Goal: Find specific page/section: Find specific page/section

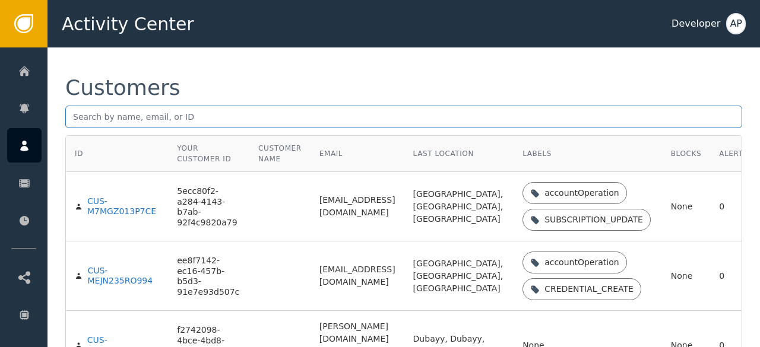
click at [72, 119] on input "text" at bounding box center [403, 117] width 677 height 23
paste input "[EMAIL_ADDRESS][DOMAIN_NAME]"
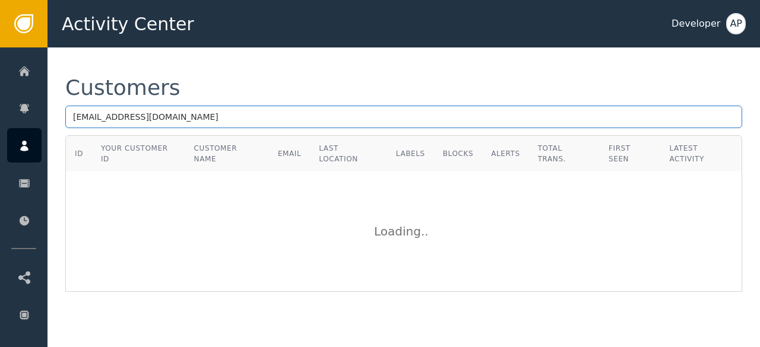
type input "[EMAIL_ADDRESS][DOMAIN_NAME]"
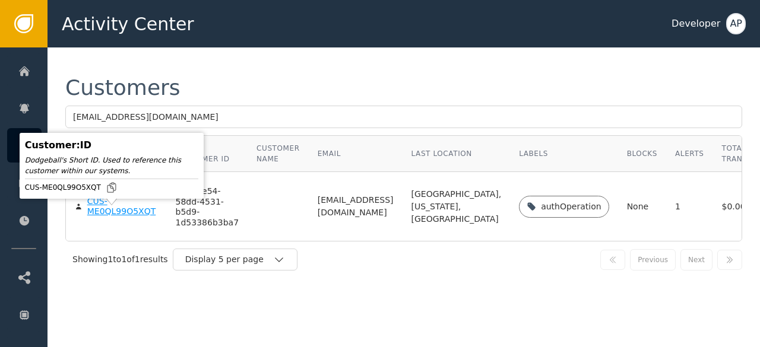
click at [101, 217] on div "CUS-ME0QL99O5XQT" at bounding box center [122, 207] width 71 height 21
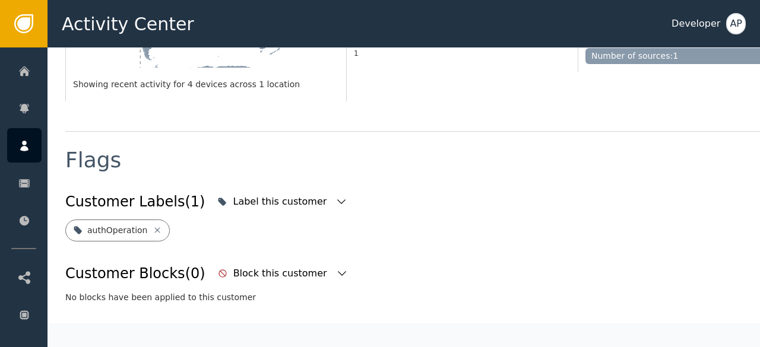
scroll to position [373, 0]
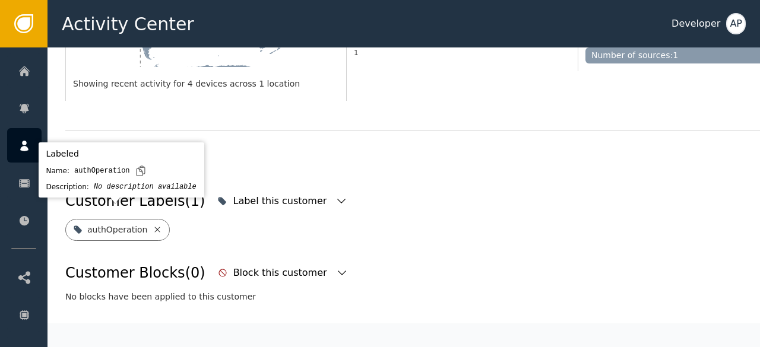
click at [154, 227] on icon at bounding box center [156, 229] width 5 height 5
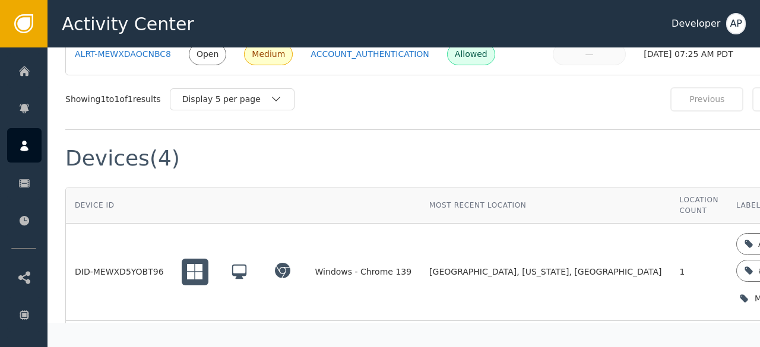
scroll to position [854, 0]
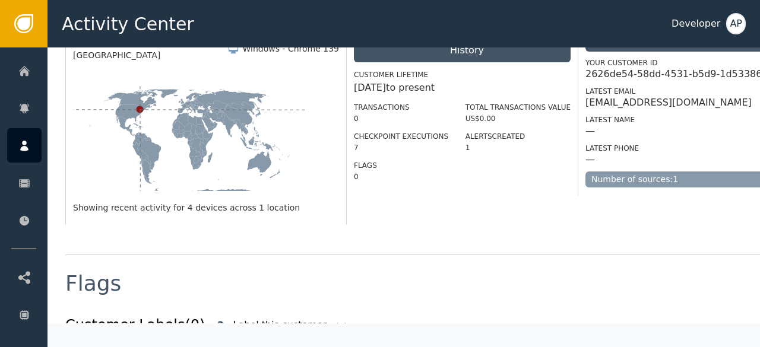
scroll to position [83, 0]
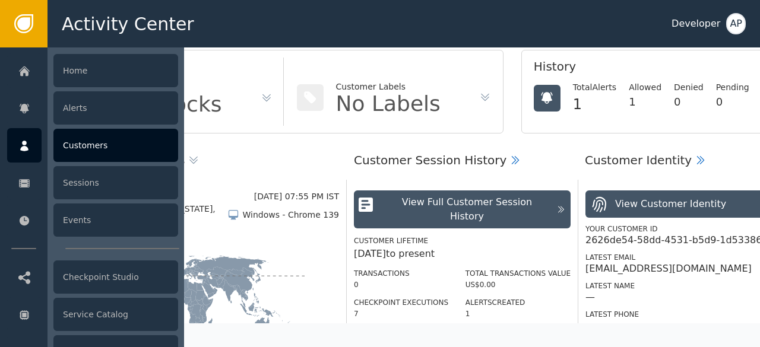
click at [85, 147] on div "Customers" at bounding box center [115, 145] width 125 height 33
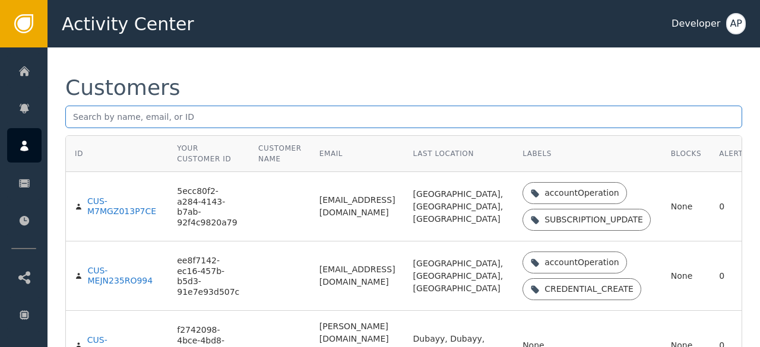
click at [75, 118] on input "text" at bounding box center [403, 117] width 677 height 23
paste input "[EMAIL_ADDRESS][DOMAIN_NAME]"
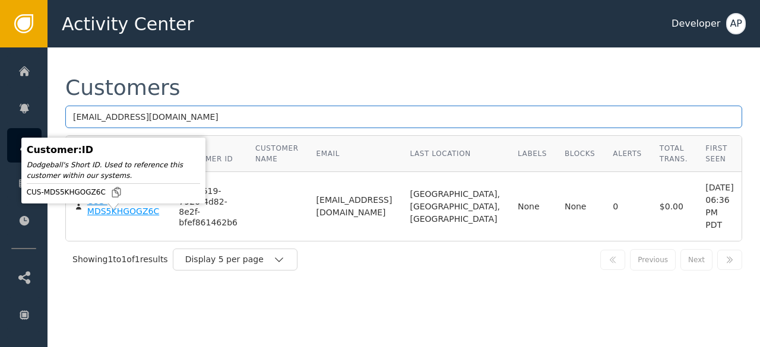
type input "[EMAIL_ADDRESS][DOMAIN_NAME]"
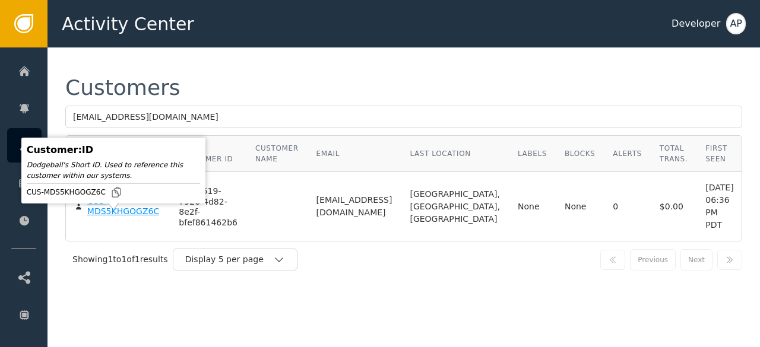
click at [99, 217] on div "CUS-MDS5KHGOGZ6C" at bounding box center [124, 207] width 74 height 21
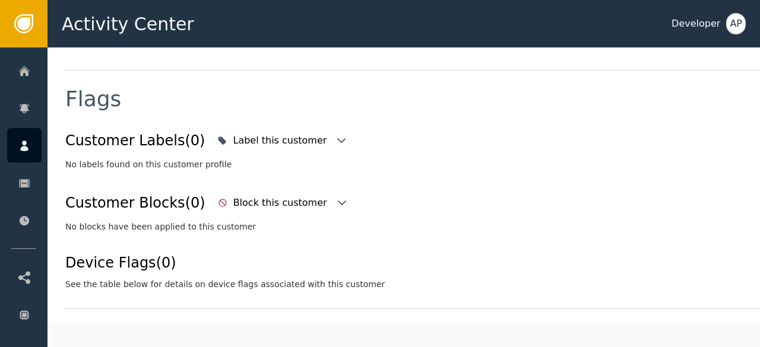
scroll to position [445, 0]
click at [338, 201] on icon "button" at bounding box center [342, 203] width 8 height 5
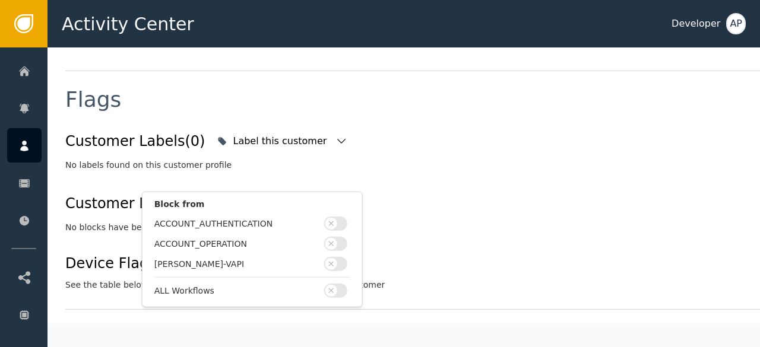
click at [394, 191] on div "Customer Blocks (0) Block this customer Block from ACCOUNT_AUTHENTICATION ACCOU…" at bounding box center [437, 204] width 744 height 26
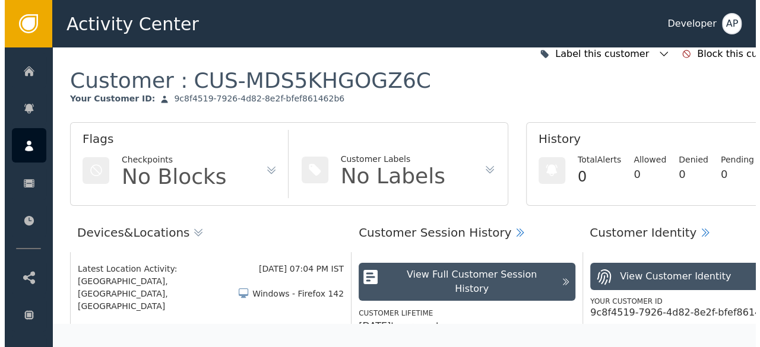
scroll to position [0, 0]
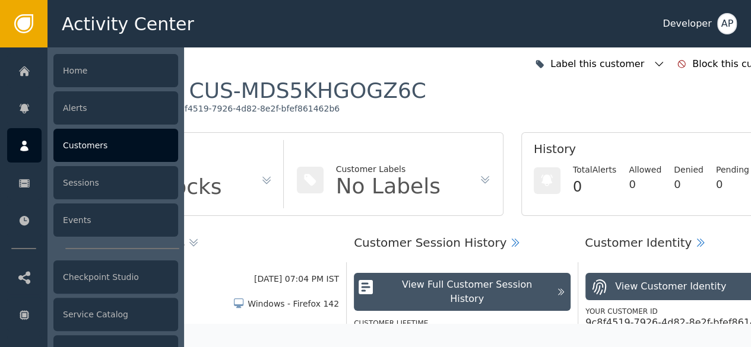
click at [90, 142] on div "Customers" at bounding box center [115, 145] width 125 height 33
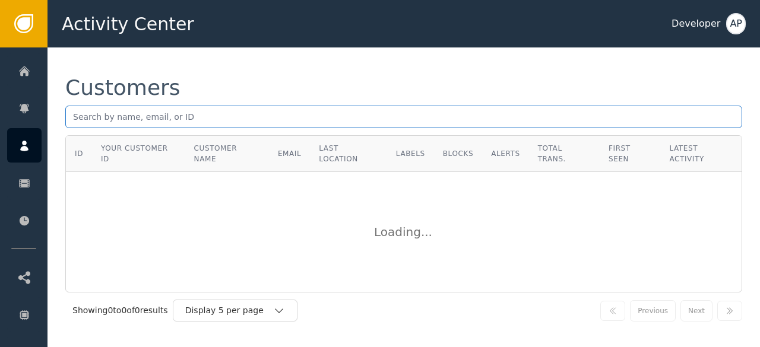
click at [74, 118] on input "text" at bounding box center [403, 117] width 677 height 23
paste input "[EMAIL_ADDRESS][DOMAIN_NAME]"
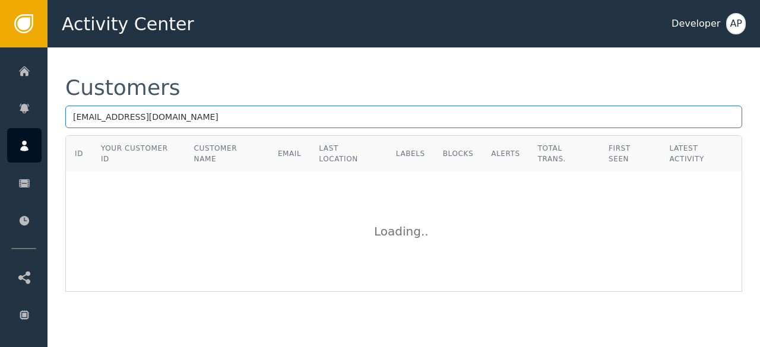
type input "[EMAIL_ADDRESS][DOMAIN_NAME]"
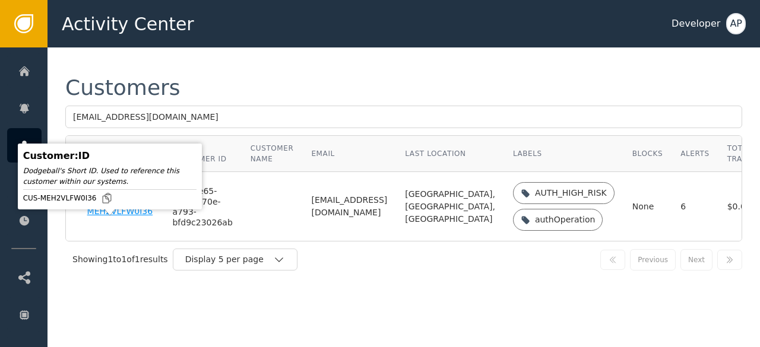
click at [101, 217] on div "CUS-MEH2VLFW0I36" at bounding box center [121, 207] width 68 height 21
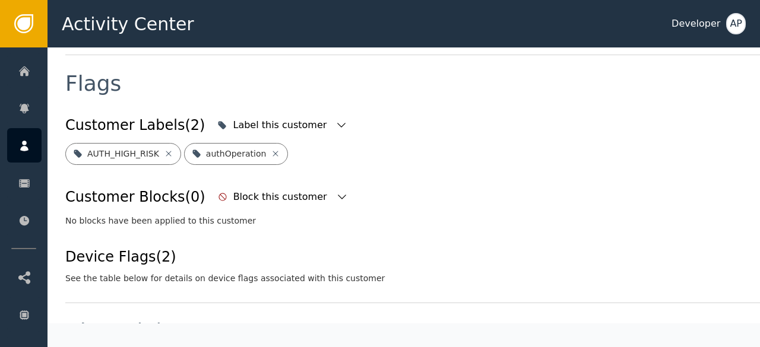
scroll to position [449, 0]
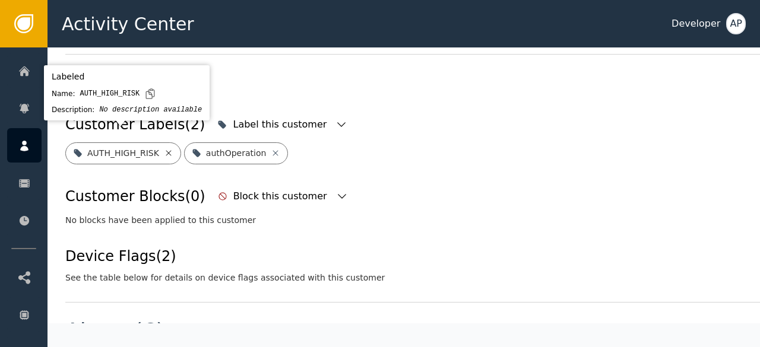
click at [164, 148] on icon at bounding box center [168, 152] width 9 height 9
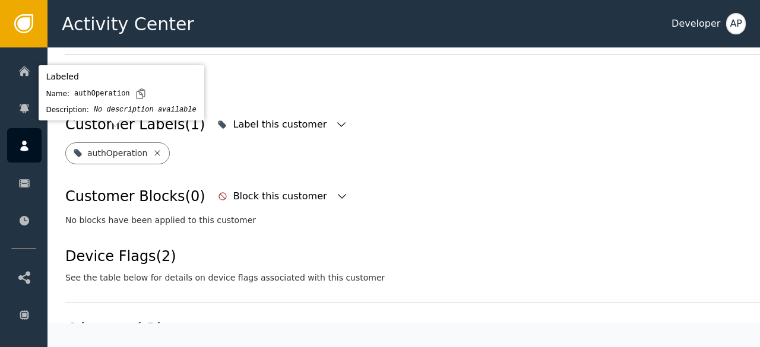
click at [153, 148] on icon at bounding box center [157, 152] width 9 height 9
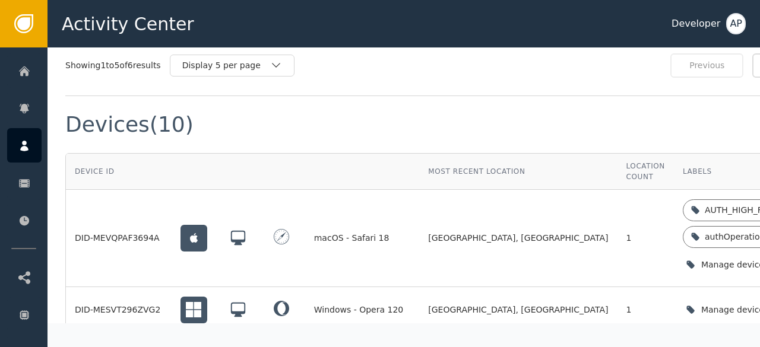
scroll to position [1003, 0]
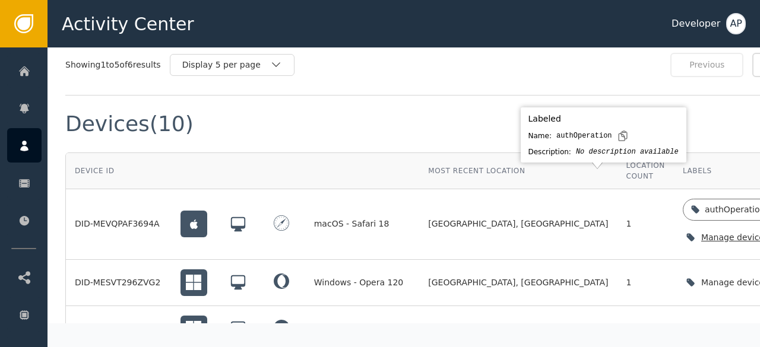
click at [759, 205] on icon at bounding box center [773, 209] width 9 height 9
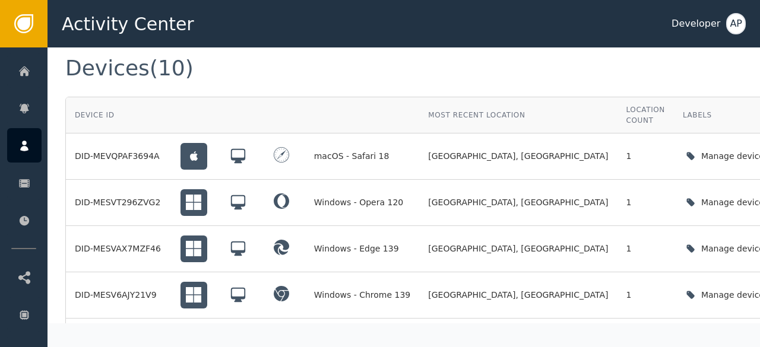
scroll to position [1127, 0]
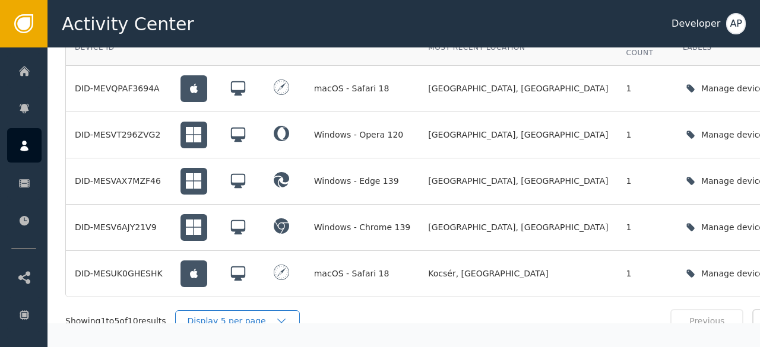
click at [267, 315] on div "Display 5 per page" at bounding box center [232, 321] width 88 height 12
click at [235, 315] on div "Display 5 per page" at bounding box center [232, 321] width 88 height 12
click at [283, 315] on icon "button" at bounding box center [281, 321] width 12 height 12
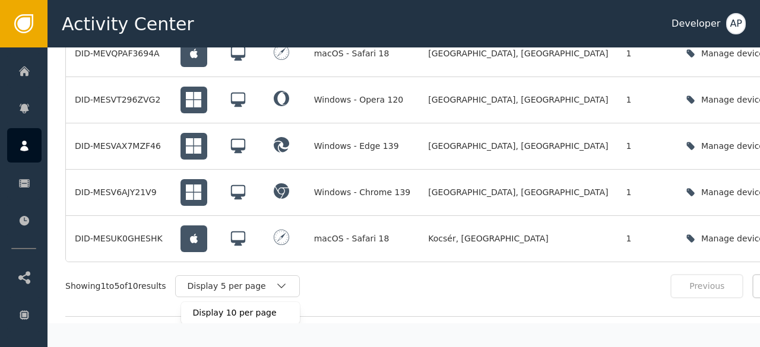
scroll to position [1163, 0]
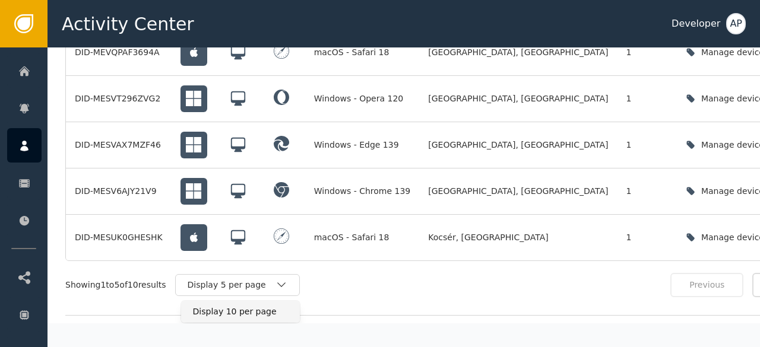
click at [256, 306] on div "Display 10 per page" at bounding box center [240, 312] width 95 height 12
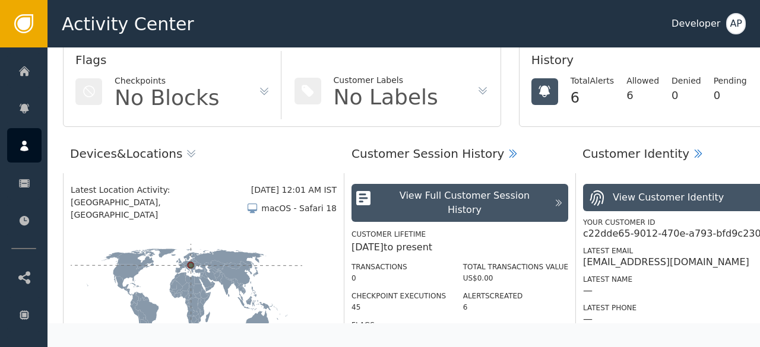
scroll to position [0, 2]
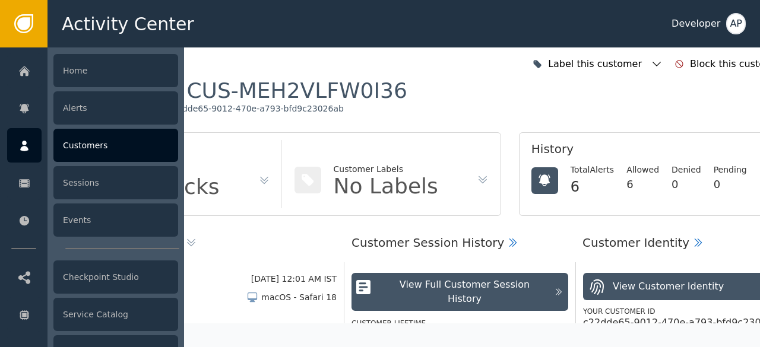
click at [88, 146] on div "Customers" at bounding box center [115, 145] width 125 height 33
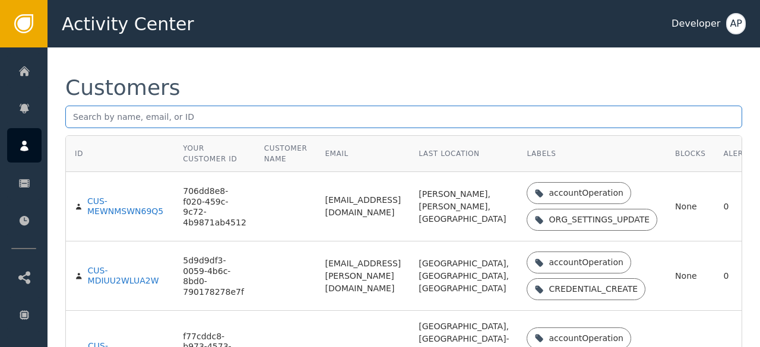
click at [72, 118] on input "text" at bounding box center [403, 117] width 677 height 23
paste input "[EMAIL_ADDRESS][DOMAIN_NAME]"
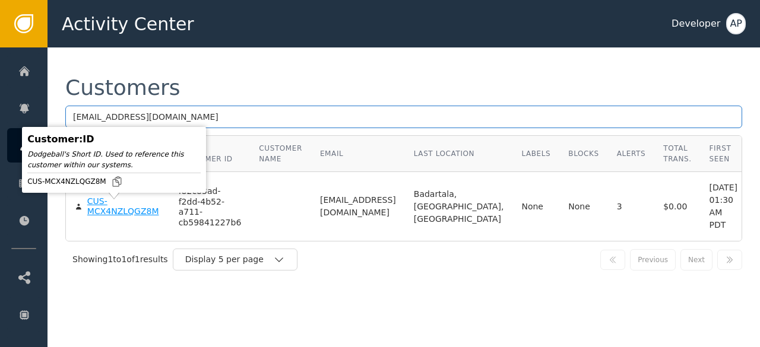
type input "[EMAIL_ADDRESS][DOMAIN_NAME]"
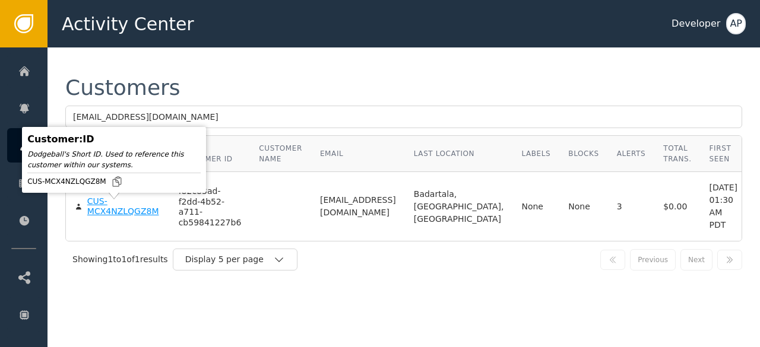
click at [104, 215] on div "CUS-MCX4NZLQGZ8M" at bounding box center [124, 207] width 74 height 21
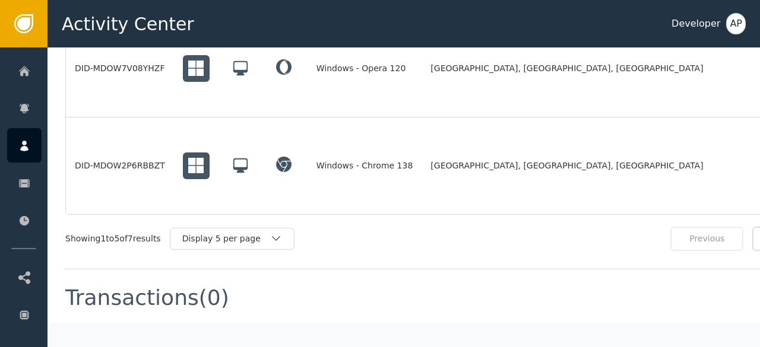
scroll to position [1331, 0]
click at [222, 232] on div "Display 5 per page" at bounding box center [226, 238] width 88 height 12
click at [207, 259] on div "Display 10 per page" at bounding box center [235, 265] width 95 height 12
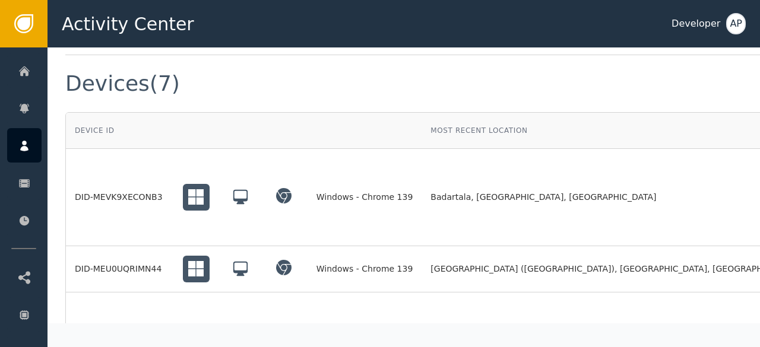
scroll to position [964, 0]
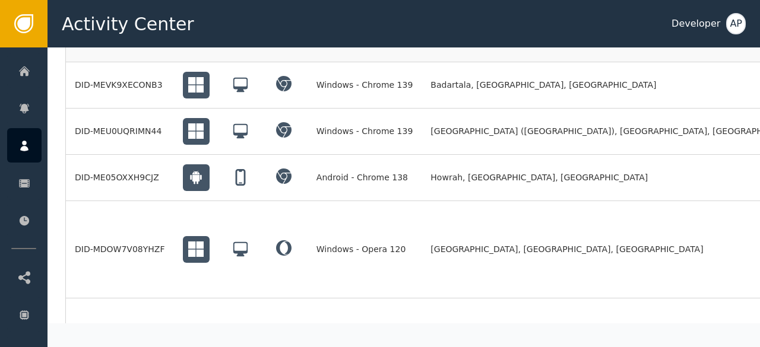
scroll to position [1048, 0]
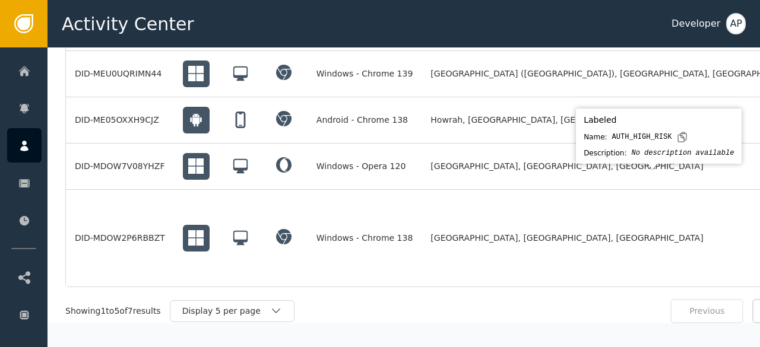
scroll to position [1105, 0]
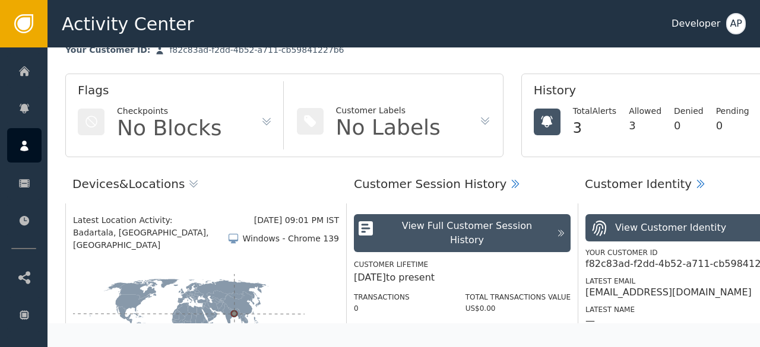
scroll to position [0, 0]
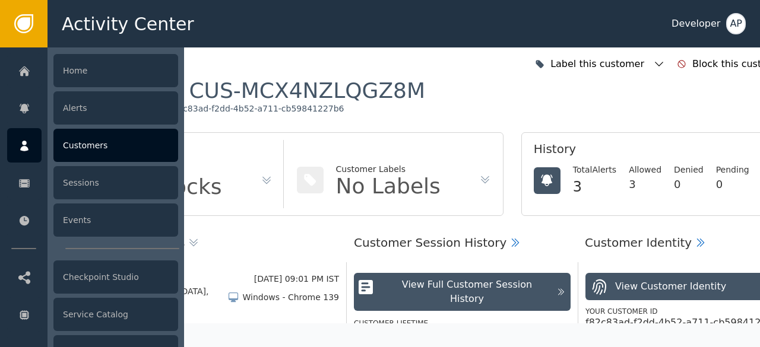
click at [76, 147] on div "Customers" at bounding box center [115, 145] width 125 height 33
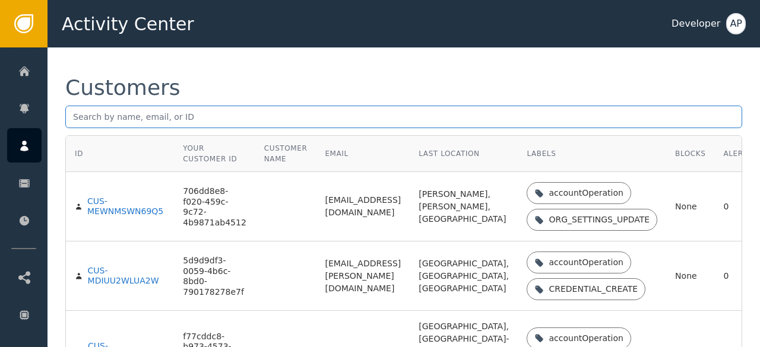
click at [71, 116] on input "text" at bounding box center [403, 117] width 677 height 23
paste input "[EMAIL_ADDRESS][DOMAIN_NAME]"
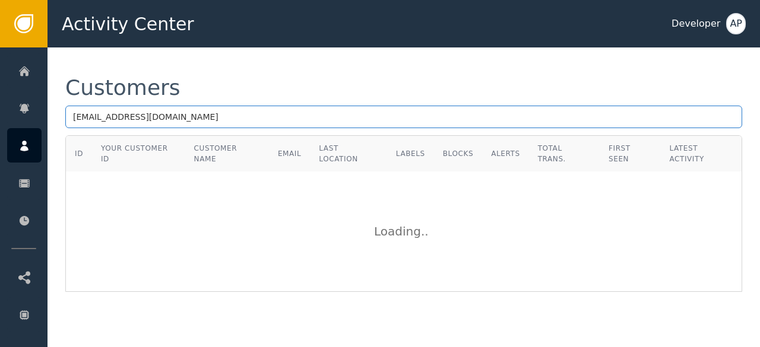
click at [74, 116] on input "[EMAIL_ADDRESS][DOMAIN_NAME]" at bounding box center [403, 117] width 677 height 23
type input "[EMAIL_ADDRESS][DOMAIN_NAME]"
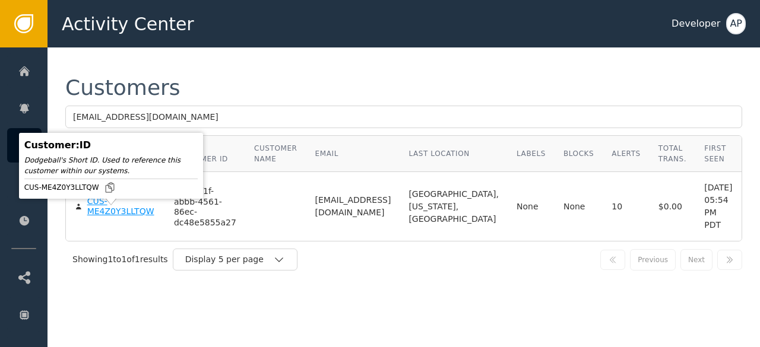
click at [102, 214] on div "CUS-ME4Z0Y3LLTQW" at bounding box center [121, 207] width 69 height 21
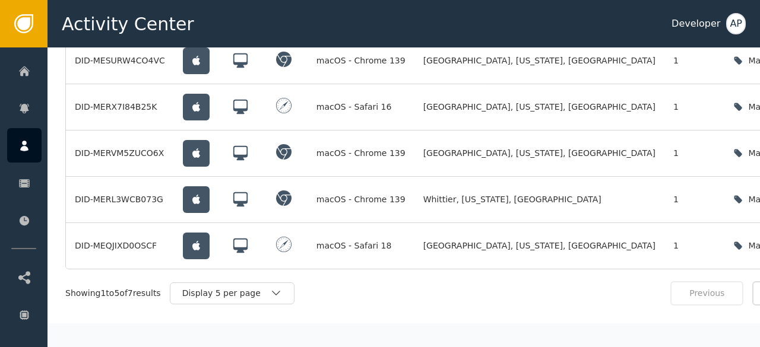
scroll to position [1158, 0]
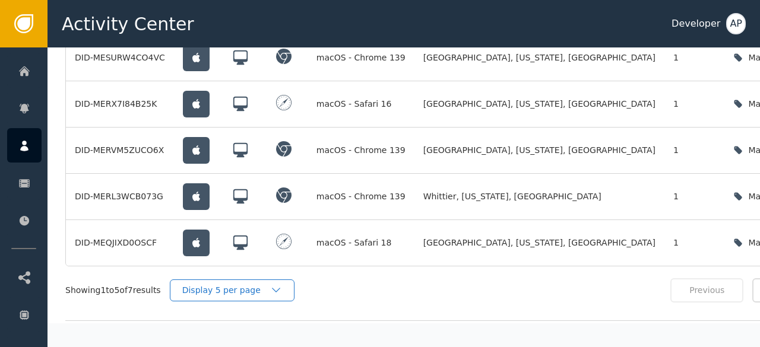
click at [275, 284] on icon "button" at bounding box center [276, 290] width 12 height 12
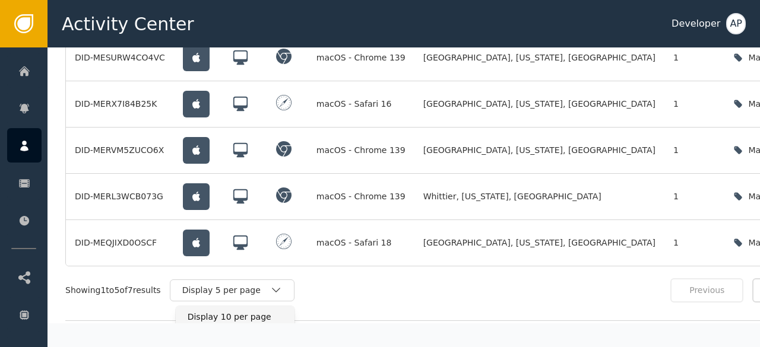
click at [228, 311] on div "Display 10 per page" at bounding box center [235, 317] width 95 height 12
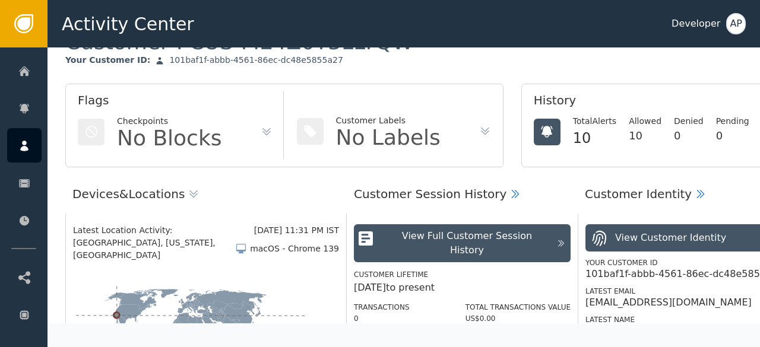
scroll to position [0, 0]
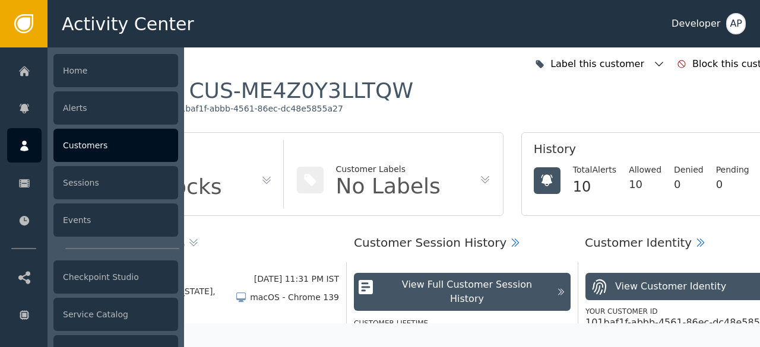
click at [66, 145] on div "Customers" at bounding box center [115, 145] width 125 height 33
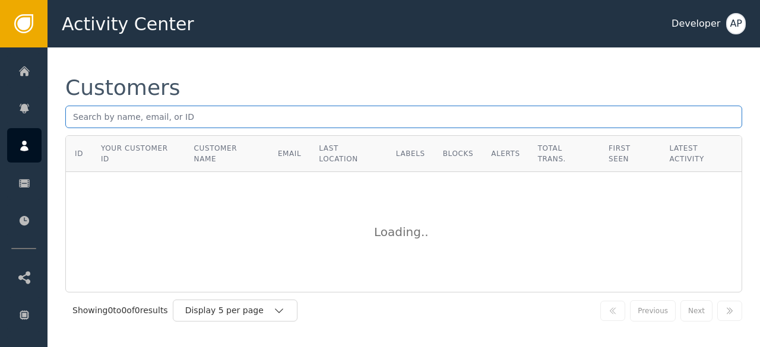
click at [74, 119] on input "text" at bounding box center [403, 117] width 677 height 23
paste input "[EMAIL_ADDRESS][DOMAIN_NAME]"
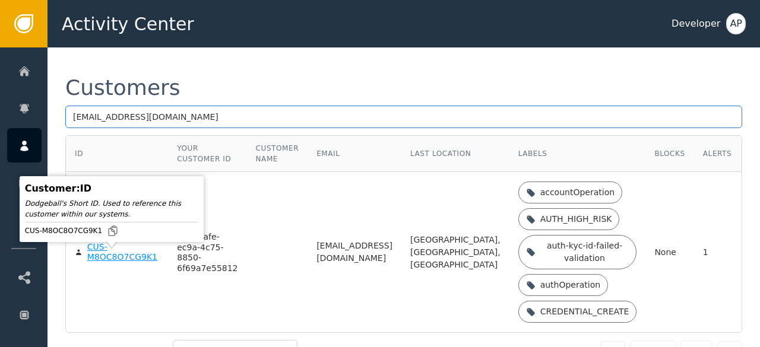
type input "[EMAIL_ADDRESS][DOMAIN_NAME]"
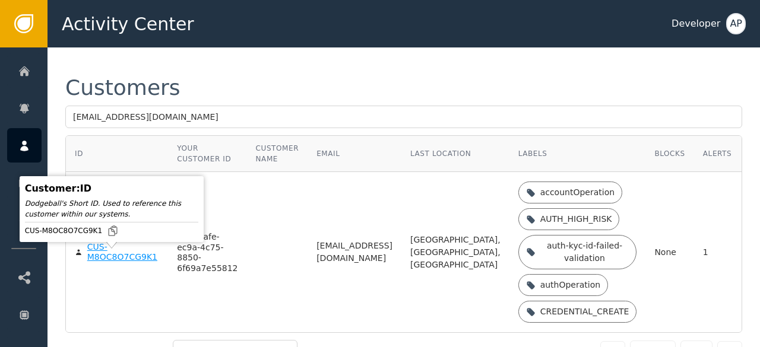
click at [96, 262] on div "CUS-M8OC8O7CG9K1" at bounding box center [123, 252] width 72 height 21
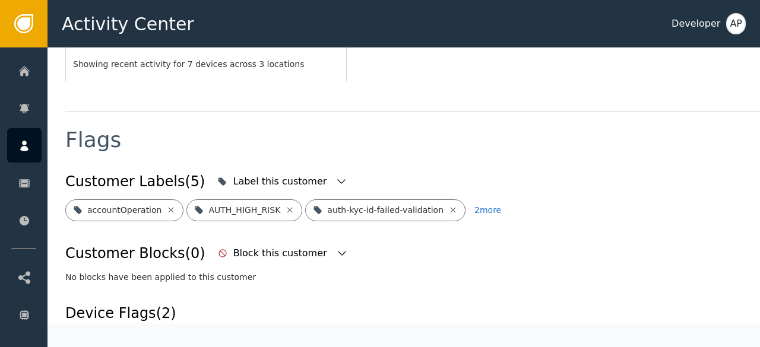
scroll to position [407, 0]
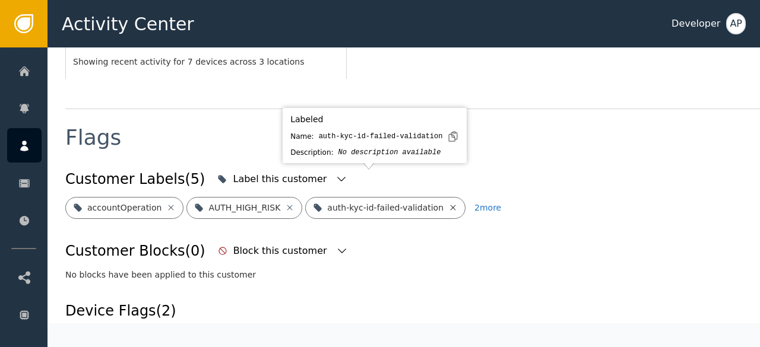
click at [451, 205] on icon at bounding box center [453, 207] width 5 height 5
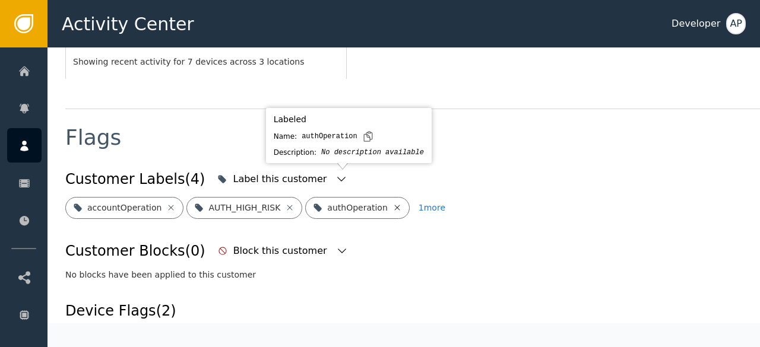
click at [392, 203] on icon at bounding box center [396, 207] width 9 height 9
click at [421, 203] on icon at bounding box center [425, 207] width 9 height 9
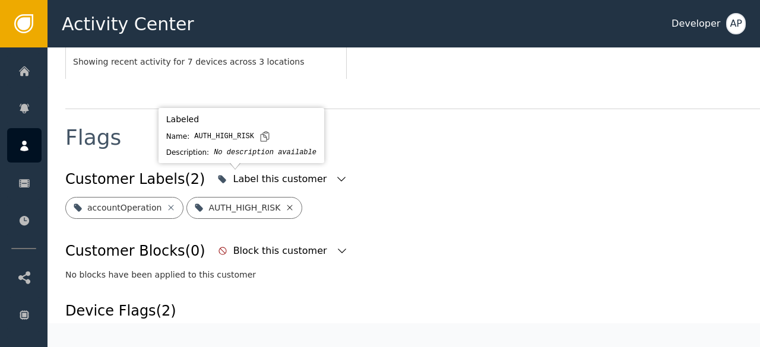
click at [285, 203] on icon at bounding box center [289, 207] width 9 height 9
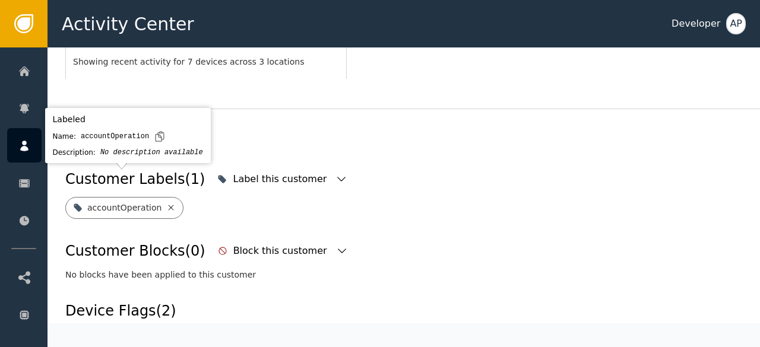
click at [166, 203] on icon at bounding box center [170, 207] width 9 height 9
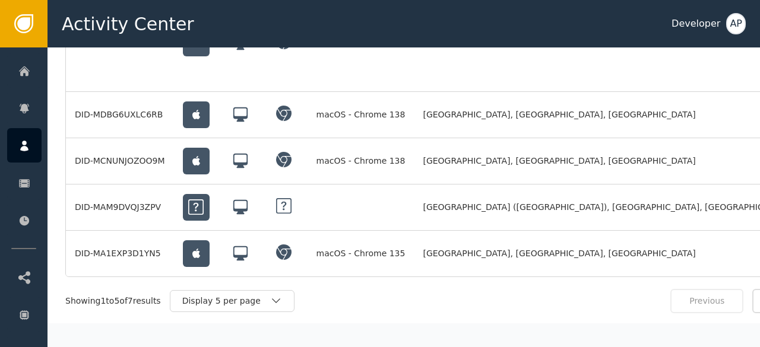
scroll to position [1047, 0]
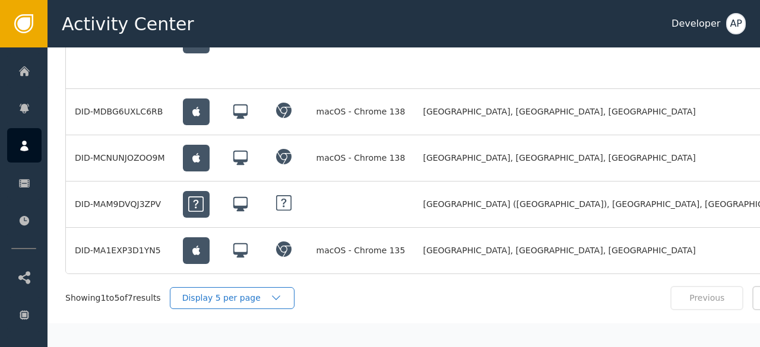
click at [269, 292] on div "Display 5 per page" at bounding box center [226, 298] width 88 height 12
click at [242, 314] on div "Display 10 per page" at bounding box center [235, 325] width 119 height 22
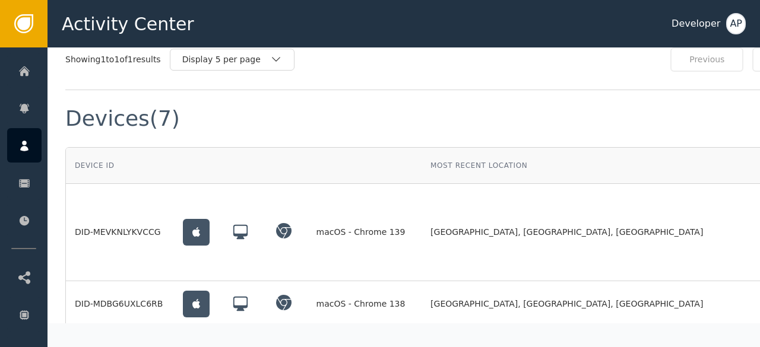
scroll to position [854, 0]
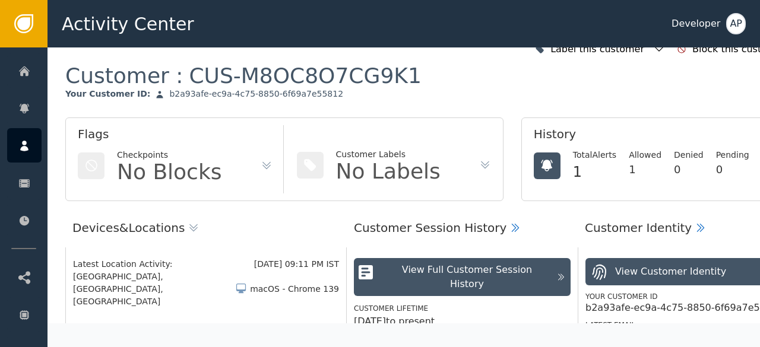
scroll to position [0, 0]
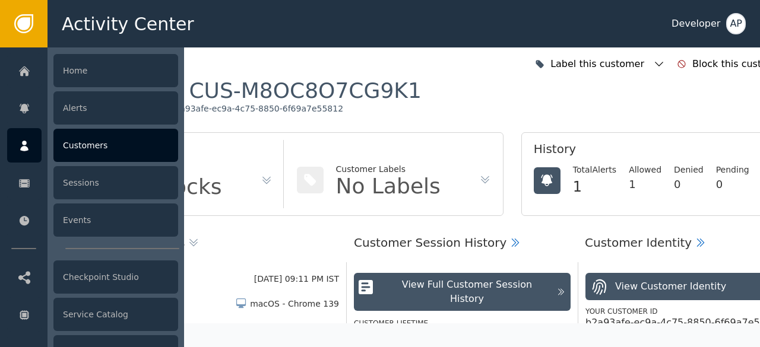
click at [77, 140] on div "Customers" at bounding box center [115, 145] width 125 height 33
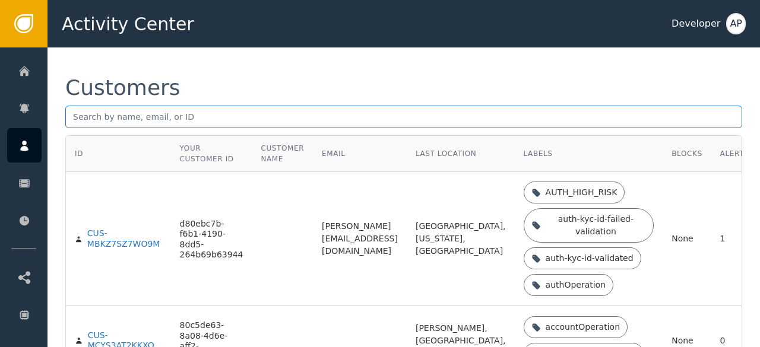
click at [78, 119] on input "text" at bounding box center [403, 117] width 677 height 23
paste input "[PERSON_NAME][EMAIL_ADDRESS][PERSON_NAME][DOMAIN_NAME]"
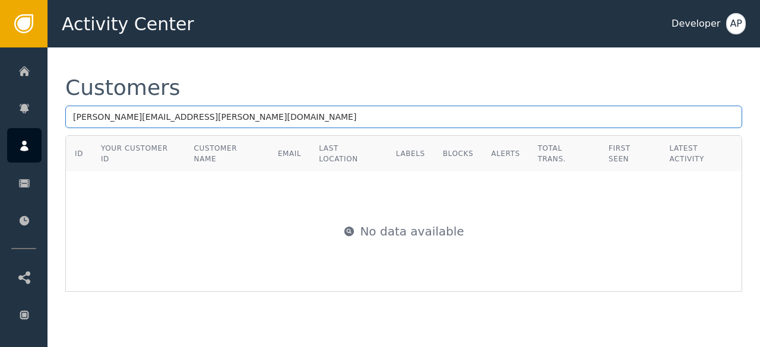
click at [230, 115] on input "[PERSON_NAME][EMAIL_ADDRESS][PERSON_NAME][DOMAIN_NAME]" at bounding box center [403, 117] width 677 height 23
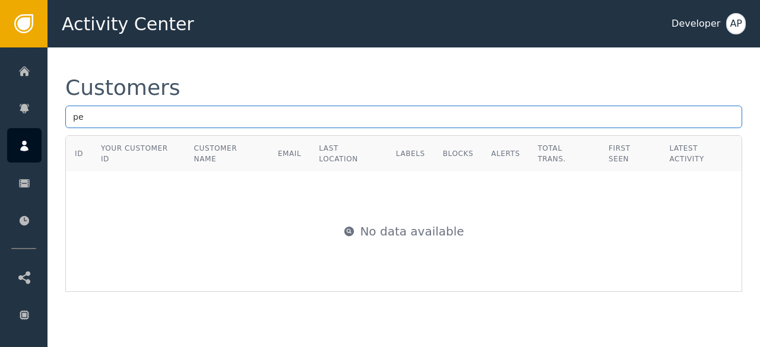
type input "p"
paste input "[EMAIL_ADDRESS][DOMAIN_NAME]"
type input "[EMAIL_ADDRESS][DOMAIN_NAME]"
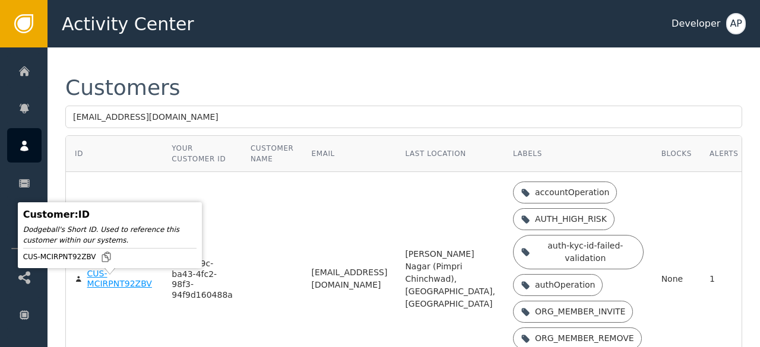
click at [103, 290] on div "CUS-MCIRPNT92ZBV" at bounding box center [120, 279] width 67 height 21
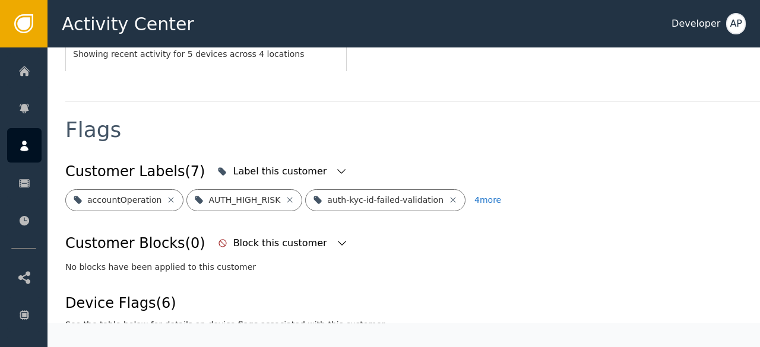
scroll to position [416, 0]
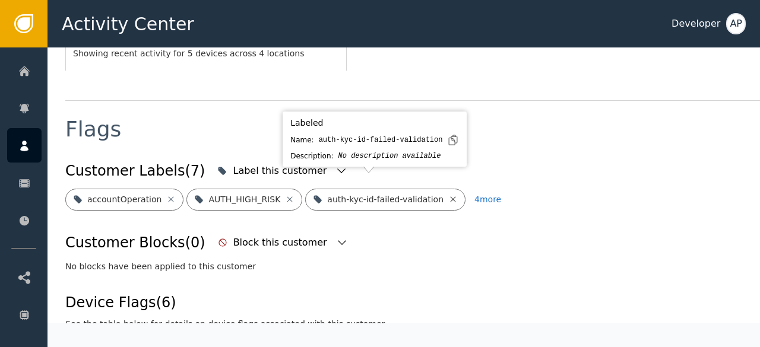
click at [448, 195] on icon at bounding box center [452, 199] width 9 height 9
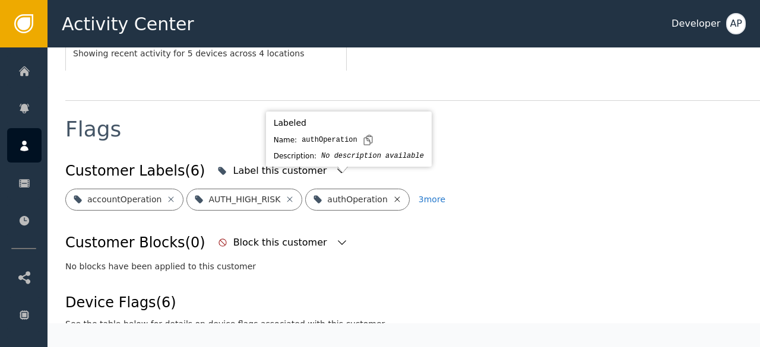
click at [394, 197] on icon at bounding box center [396, 199] width 5 height 5
click at [423, 195] on icon at bounding box center [427, 199] width 9 height 9
click at [431, 195] on icon at bounding box center [435, 199] width 9 height 9
click at [433, 195] on icon at bounding box center [437, 199] width 9 height 9
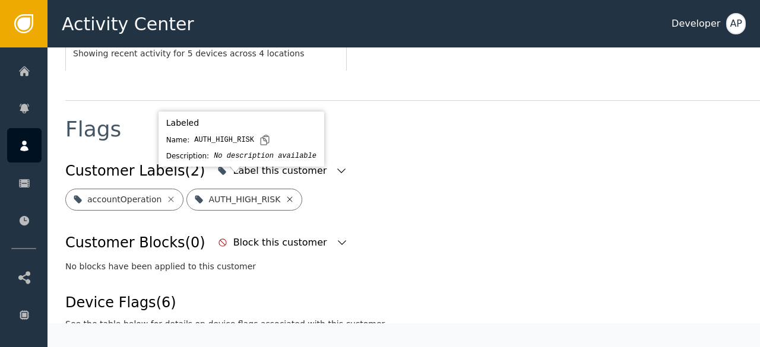
click at [285, 195] on icon at bounding box center [289, 199] width 9 height 9
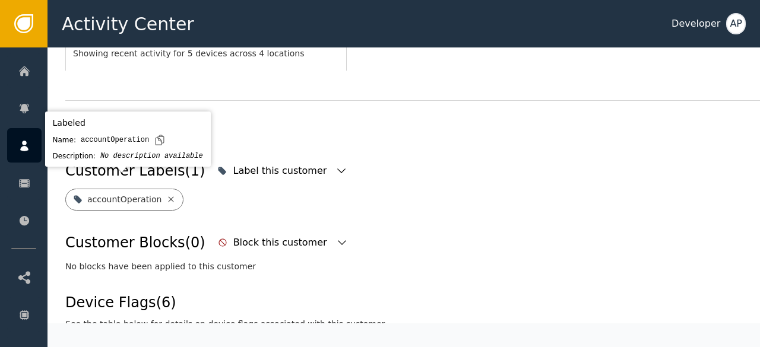
click at [169, 197] on icon at bounding box center [171, 199] width 5 height 5
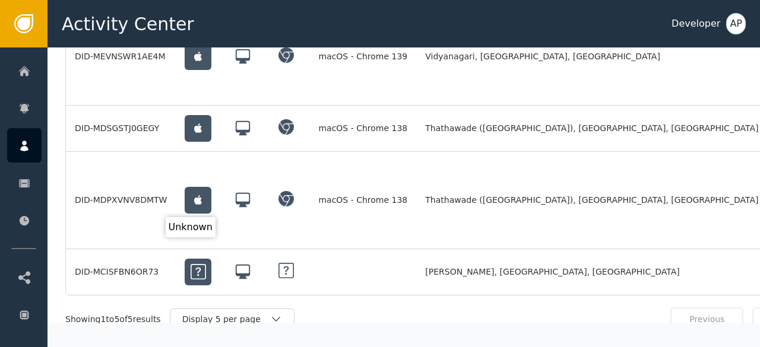
scroll to position [1152, 0]
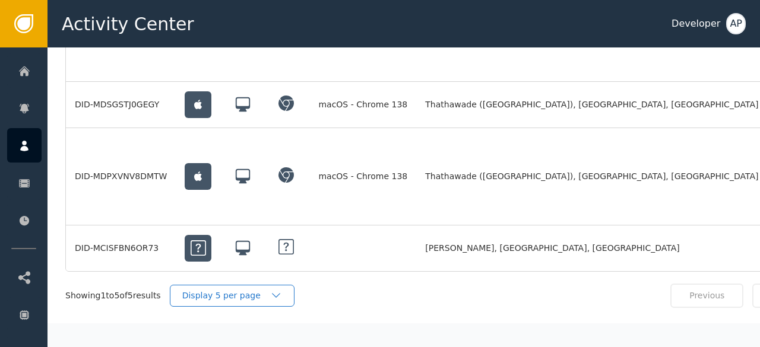
click at [201, 290] on div "Display 5 per page" at bounding box center [226, 296] width 88 height 12
click at [220, 316] on div "Display 10 per page" at bounding box center [235, 322] width 95 height 12
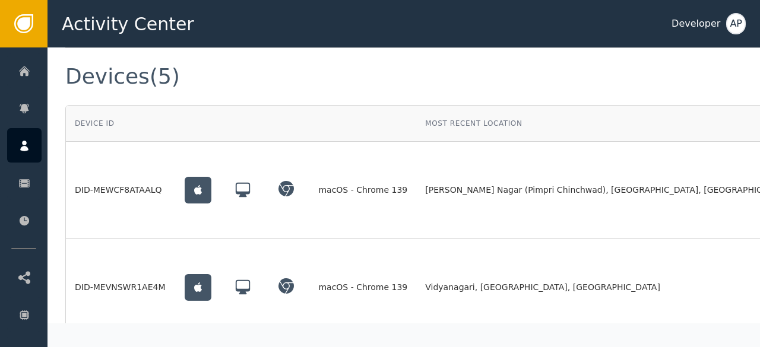
scroll to position [897, 59]
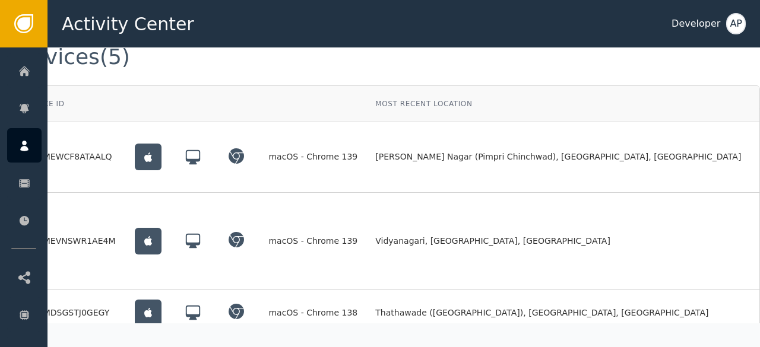
scroll to position [917, 59]
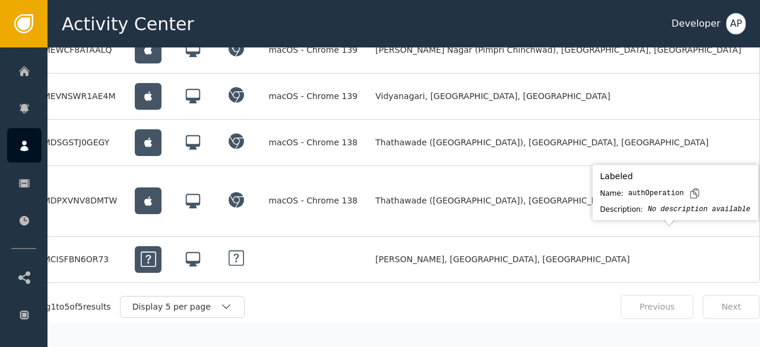
scroll to position [1019, 59]
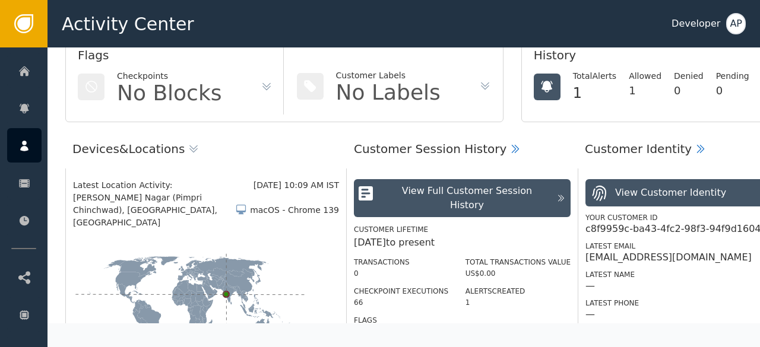
scroll to position [0, 0]
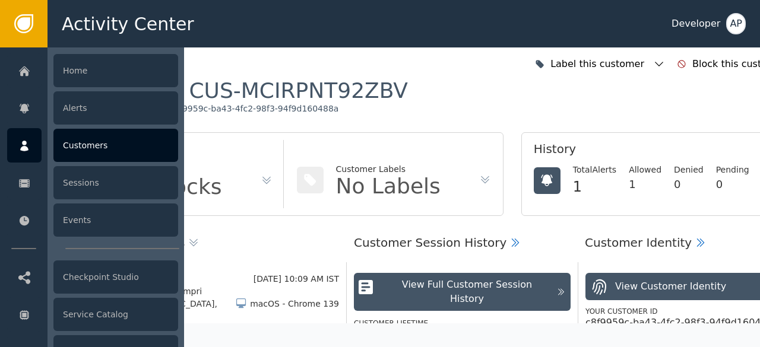
click at [76, 148] on div "Customers" at bounding box center [115, 145] width 125 height 33
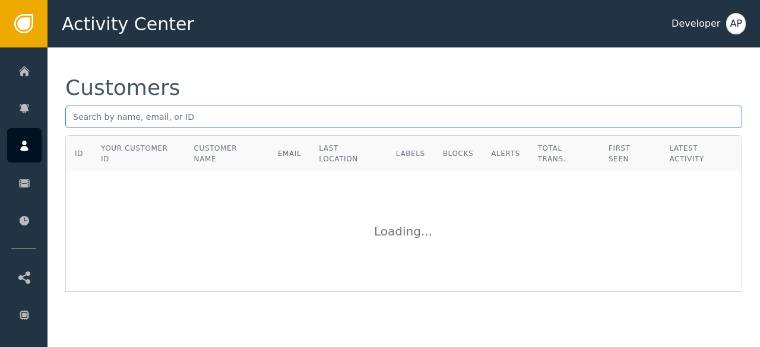
click at [72, 115] on input "text" at bounding box center [403, 117] width 677 height 23
paste input "[EMAIL_ADDRESS][DOMAIN_NAME]"
type input "[EMAIL_ADDRESS][DOMAIN_NAME]"
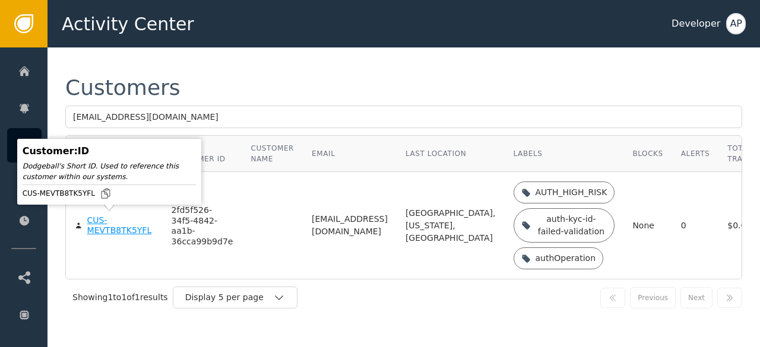
click at [97, 226] on div "CUS-MEVTB8TK5YFL" at bounding box center [120, 226] width 66 height 21
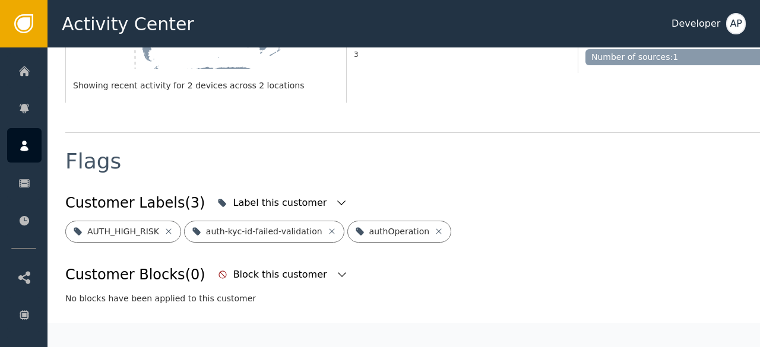
scroll to position [372, 0]
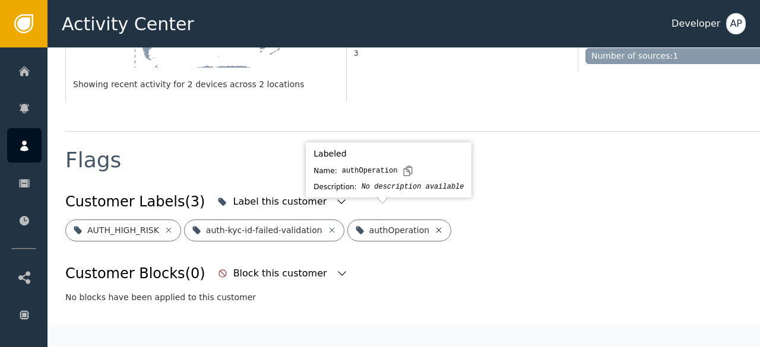
click at [436, 227] on icon at bounding box center [438, 229] width 5 height 5
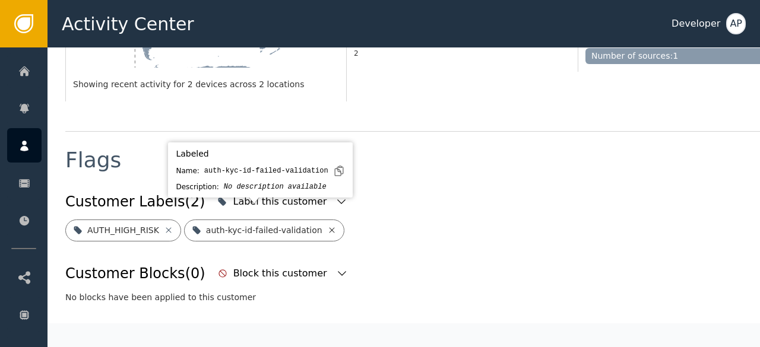
click at [327, 226] on icon at bounding box center [331, 230] width 9 height 9
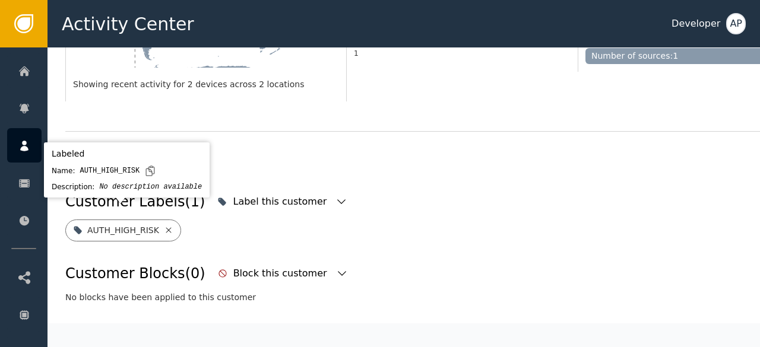
click at [166, 227] on icon at bounding box center [168, 229] width 5 height 5
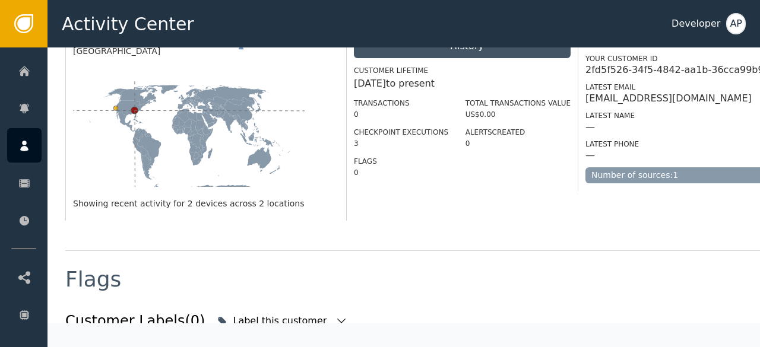
scroll to position [0, 0]
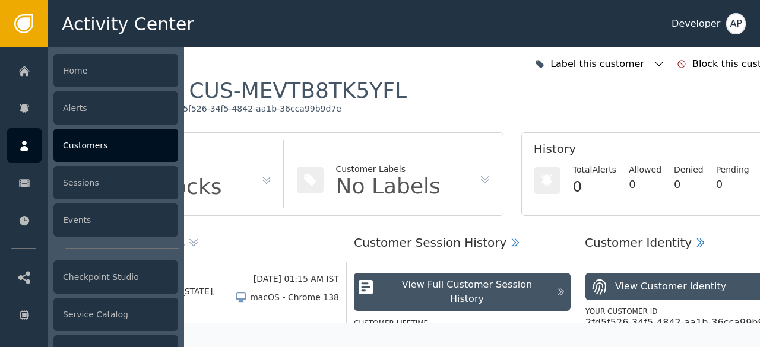
click at [63, 143] on div "Customers" at bounding box center [115, 145] width 125 height 33
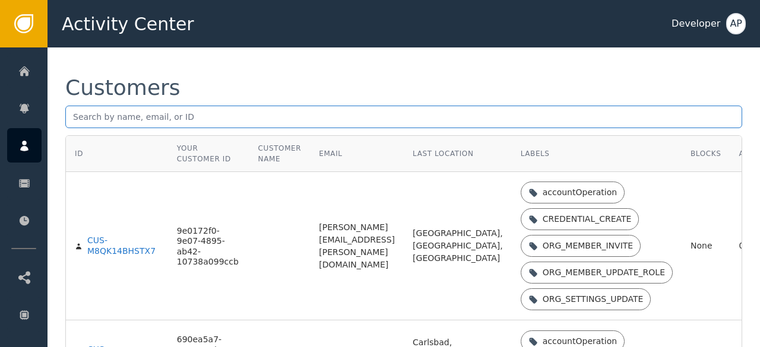
click at [71, 116] on input "text" at bounding box center [403, 117] width 677 height 23
paste input "[EMAIL_ADDRESS][DOMAIN_NAME]"
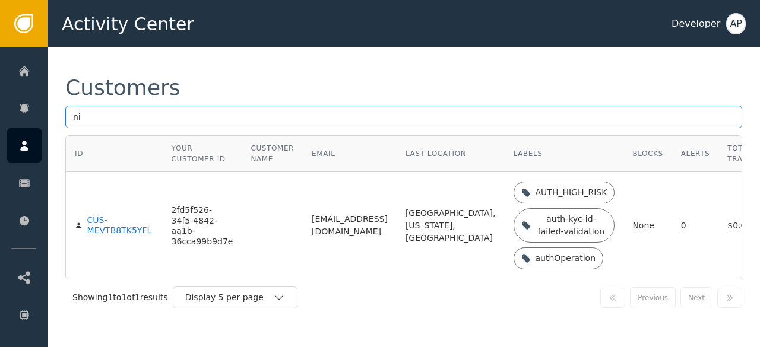
type input "n"
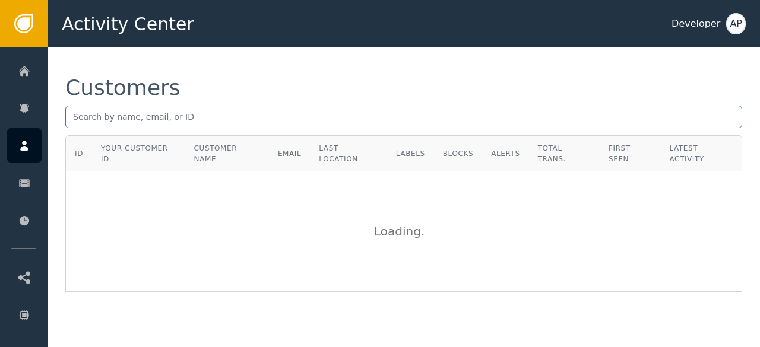
paste input "[EMAIL_ADDRESS][DOMAIN_NAME]"
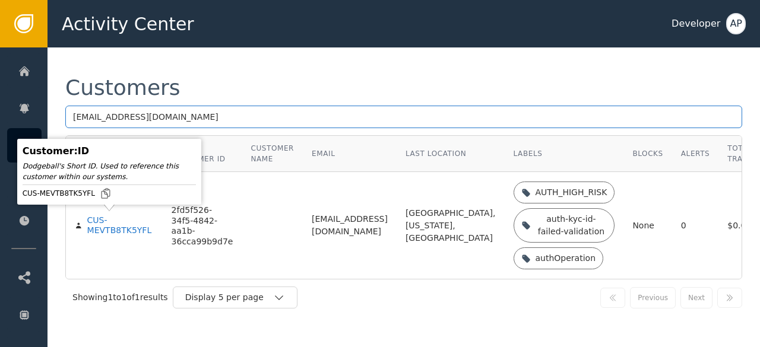
type input "[EMAIL_ADDRESS][DOMAIN_NAME]"
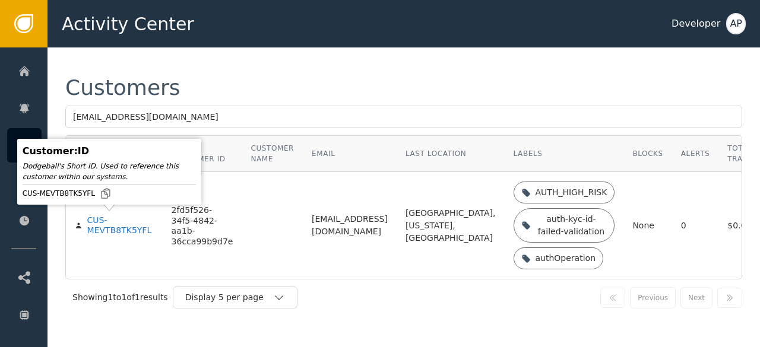
click at [97, 225] on div "CUS-MEVTB8TK5YFL" at bounding box center [120, 226] width 66 height 21
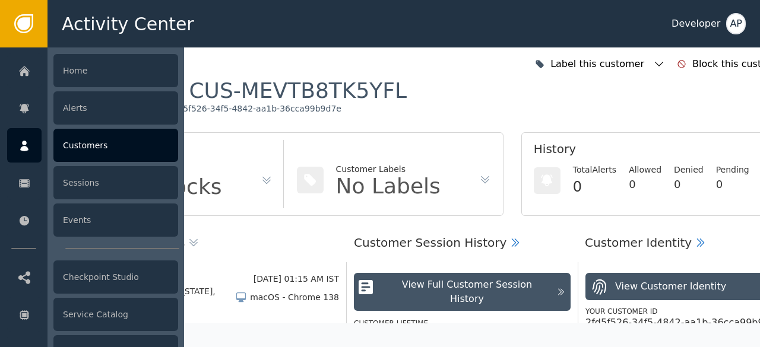
click at [77, 149] on div "Customers" at bounding box center [115, 145] width 125 height 33
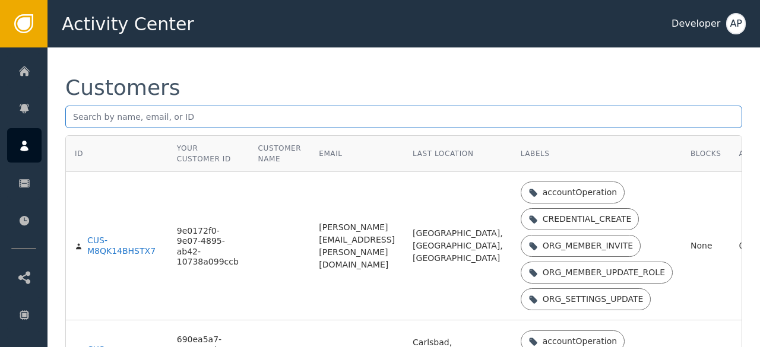
click at [76, 113] on input "text" at bounding box center [403, 117] width 677 height 23
paste input "[EMAIL_ADDRESS][DOMAIN_NAME]"
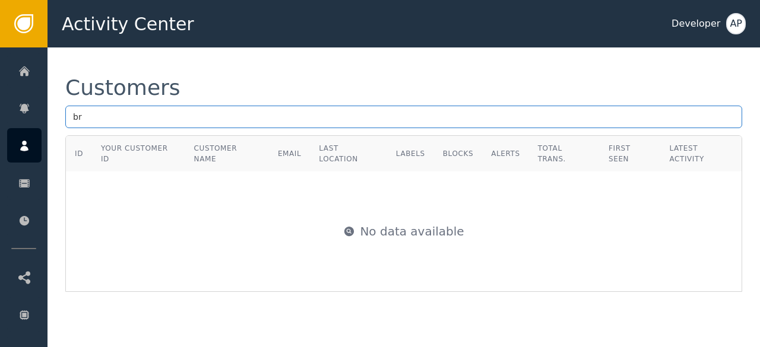
type input "b"
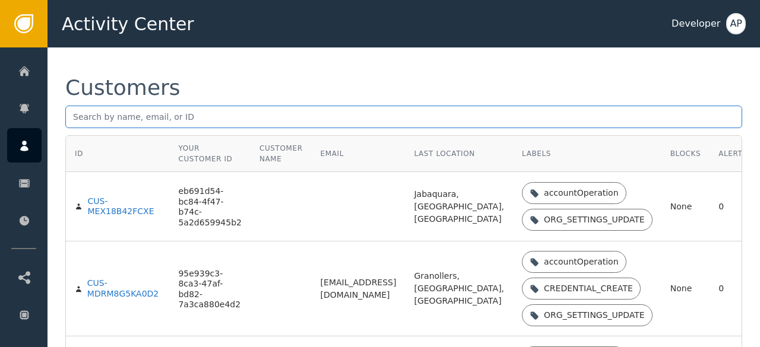
paste input "[EMAIL_ADDRESS][DOMAIN_NAME]"
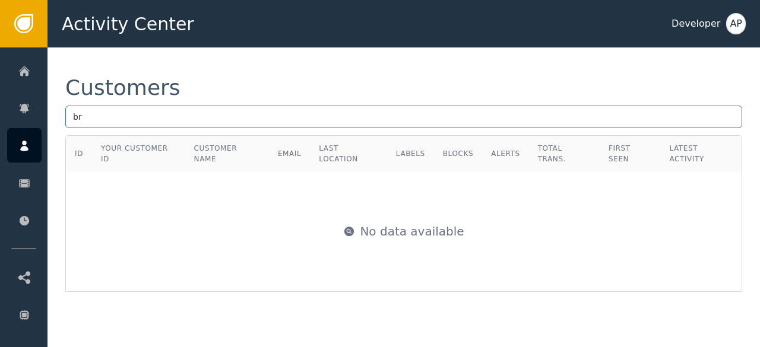
type input "b"
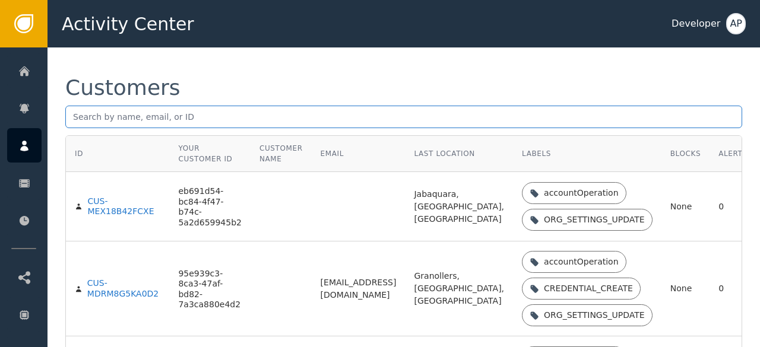
paste input "[EMAIL_ADDRESS][DOMAIN_NAME]."
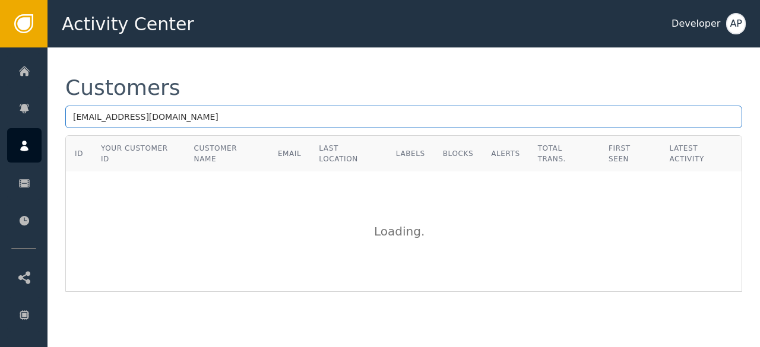
type input "[EMAIL_ADDRESS][DOMAIN_NAME]"
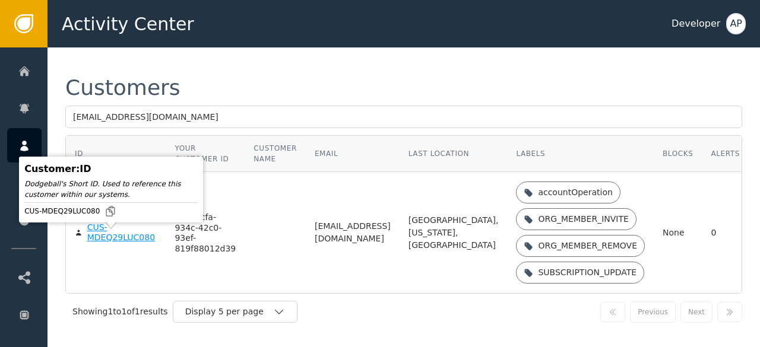
click at [99, 243] on div "CUS-MDEQ29LUC080" at bounding box center [122, 233] width 70 height 21
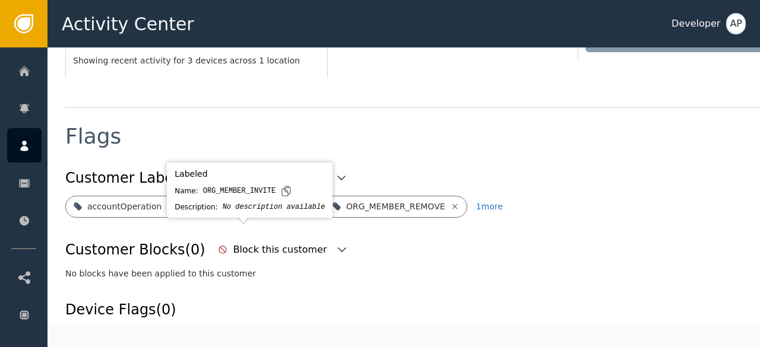
scroll to position [391, 0]
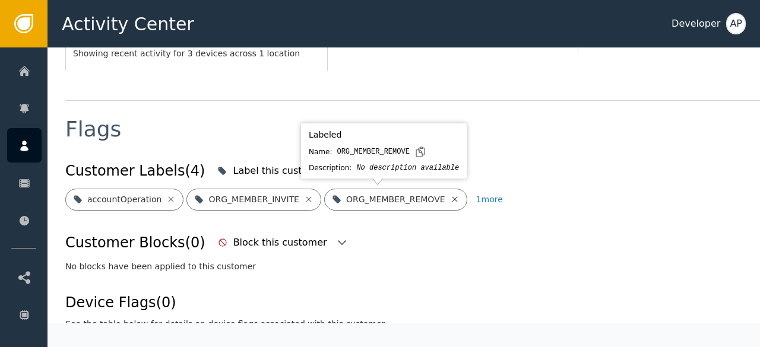
click at [450, 198] on icon at bounding box center [454, 199] width 9 height 9
click at [449, 198] on icon at bounding box center [453, 199] width 9 height 9
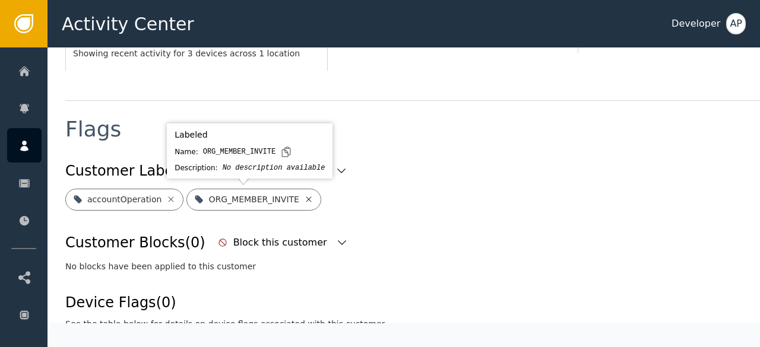
click at [304, 201] on icon at bounding box center [308, 199] width 9 height 9
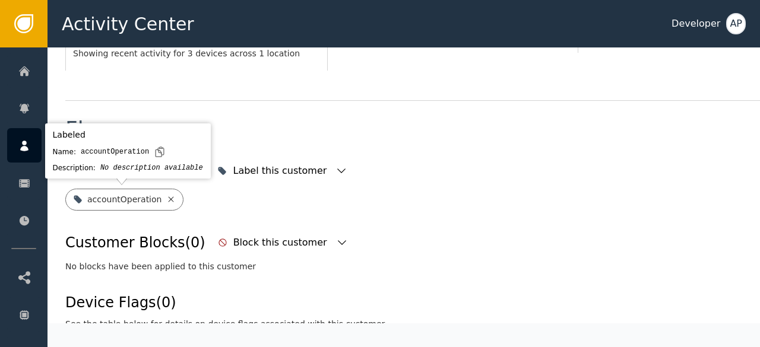
click at [166, 201] on icon at bounding box center [170, 199] width 9 height 9
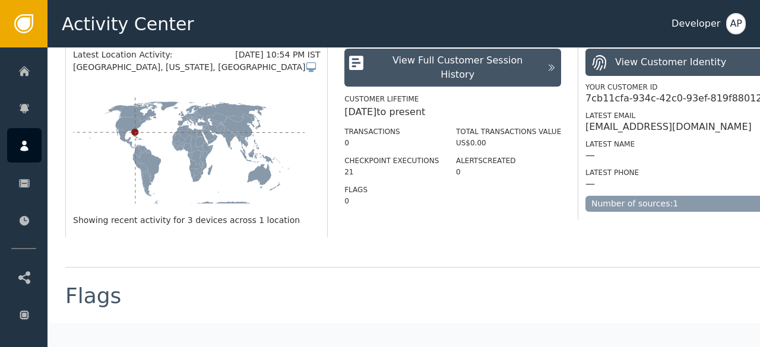
scroll to position [0, 0]
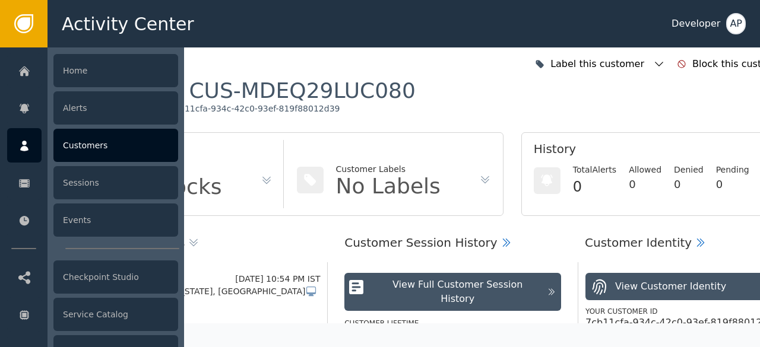
click at [94, 146] on div "Customers" at bounding box center [115, 145] width 125 height 33
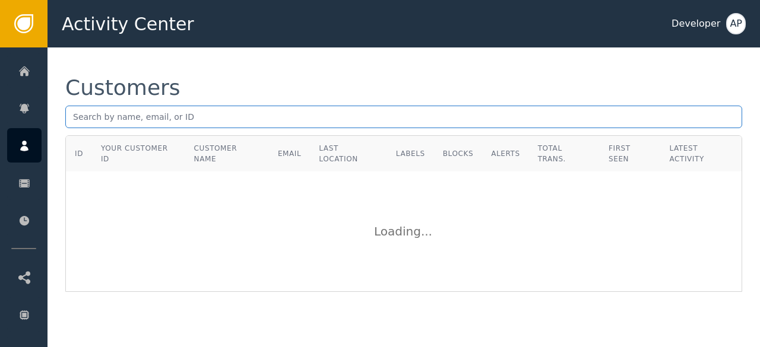
click at [71, 118] on input "text" at bounding box center [403, 117] width 677 height 23
paste input "[EMAIL_ADDRESS][DOMAIN_NAME]"
type input "m"
paste input "[EMAIL_ADDRESS][DOMAIN_NAME]"
click at [245, 112] on input "[EMAIL_ADDRESS][DOMAIN_NAME]" at bounding box center [403, 117] width 677 height 23
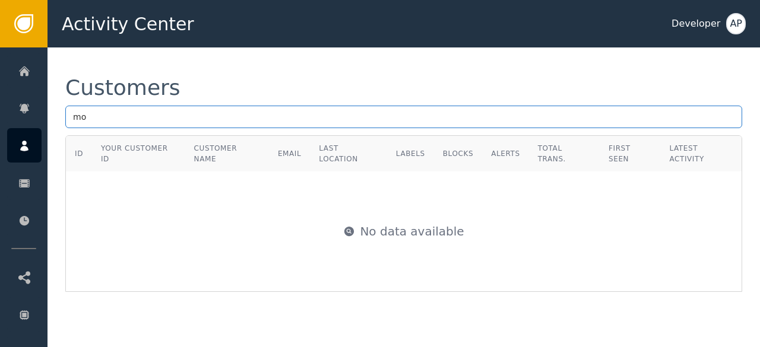
type input "m"
paste input "[EMAIL_ADDRESS][DOMAIN_NAME]"
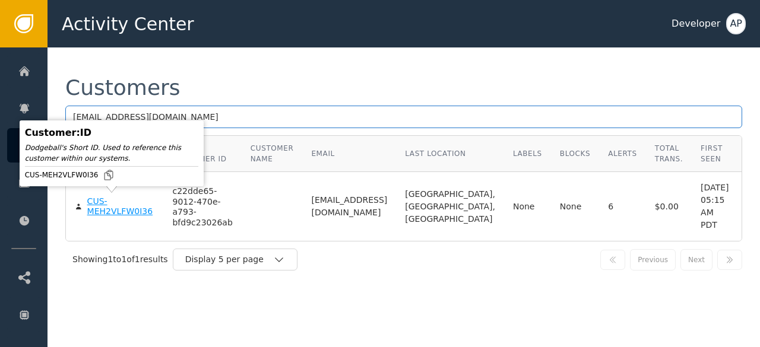
type input "[EMAIL_ADDRESS][DOMAIN_NAME]"
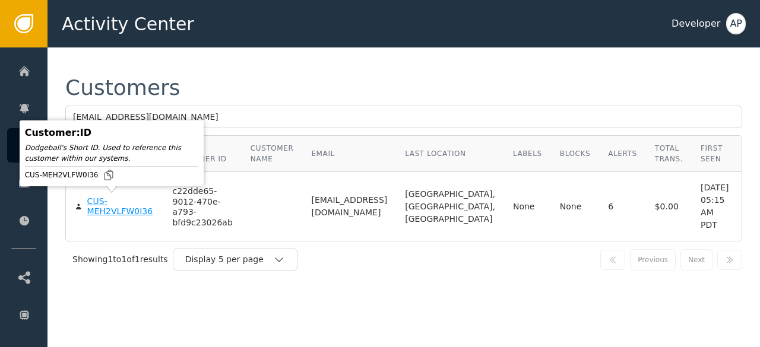
click at [99, 207] on div "CUS-MEH2VLFW0I36" at bounding box center [121, 207] width 68 height 21
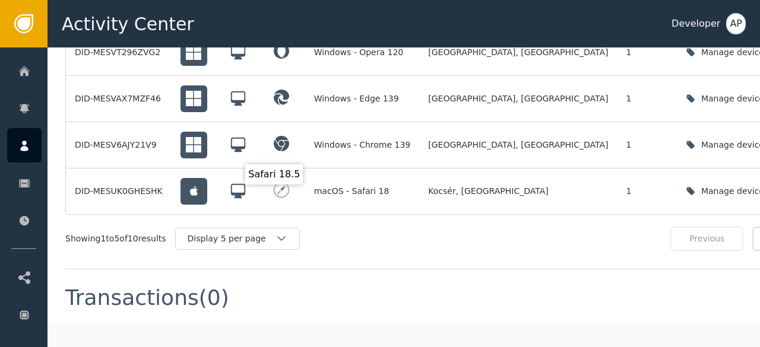
scroll to position [1210, 0]
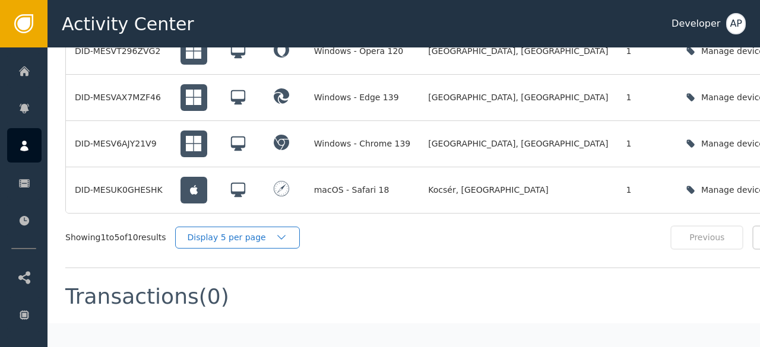
click at [270, 232] on div "Display 5 per page" at bounding box center [232, 238] width 88 height 12
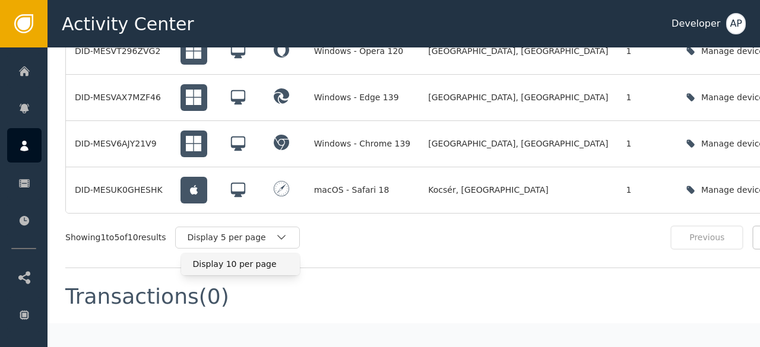
click at [236, 258] on div "Display 10 per page" at bounding box center [240, 264] width 95 height 12
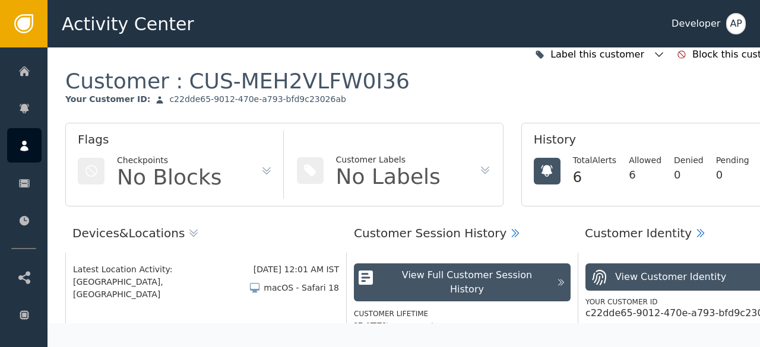
scroll to position [0, 0]
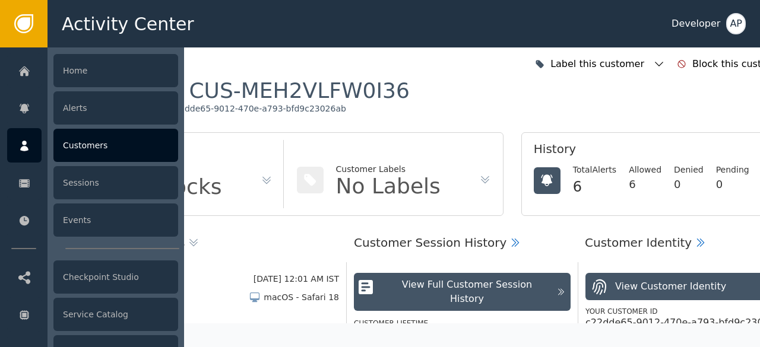
click at [74, 142] on div "Customers" at bounding box center [115, 145] width 125 height 33
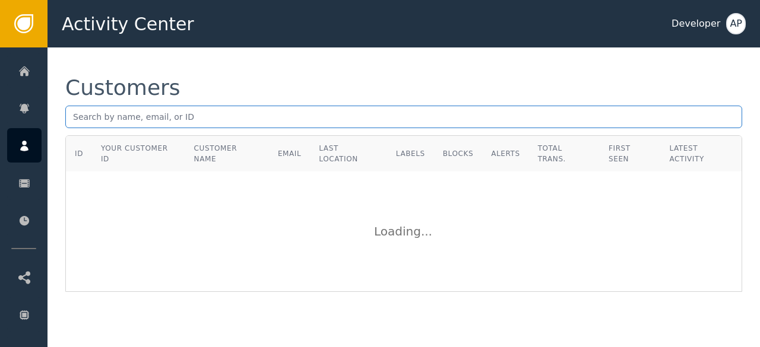
click at [72, 117] on input "text" at bounding box center [403, 117] width 677 height 23
paste input "[EMAIL_ADDRESS][PERSON_NAME][DOMAIN_NAME]"
type input "[EMAIL_ADDRESS][PERSON_NAME][DOMAIN_NAME]"
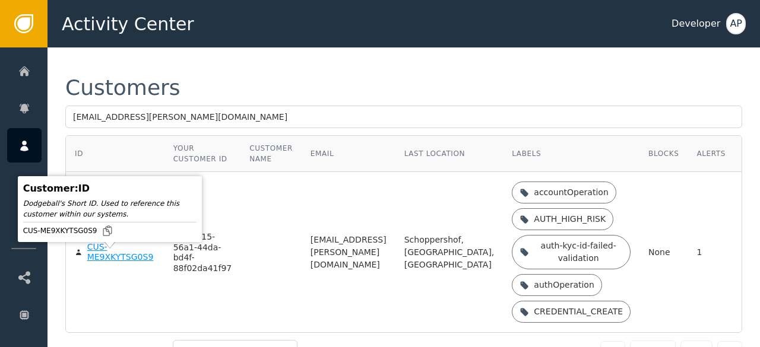
click at [104, 263] on div "CUS-ME9XKYTSG0S9" at bounding box center [121, 252] width 68 height 21
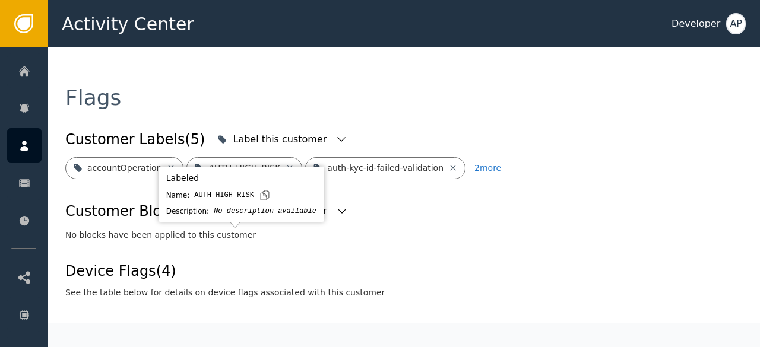
scroll to position [439, 0]
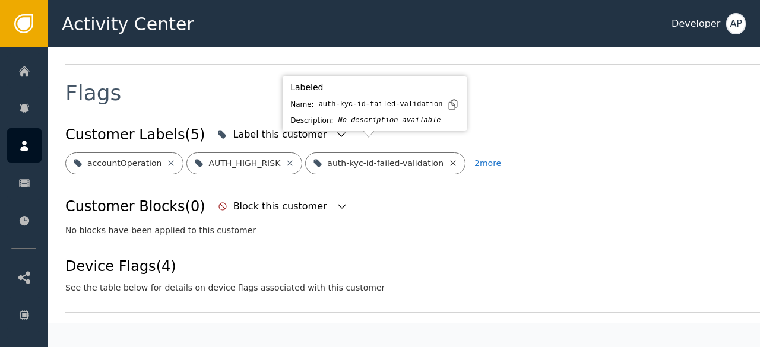
click at [448, 159] on icon at bounding box center [452, 163] width 9 height 9
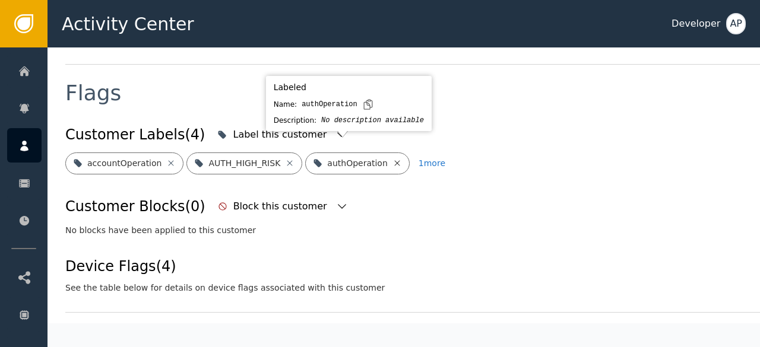
click at [394, 160] on icon at bounding box center [396, 162] width 5 height 5
click at [423, 160] on icon at bounding box center [425, 162] width 5 height 5
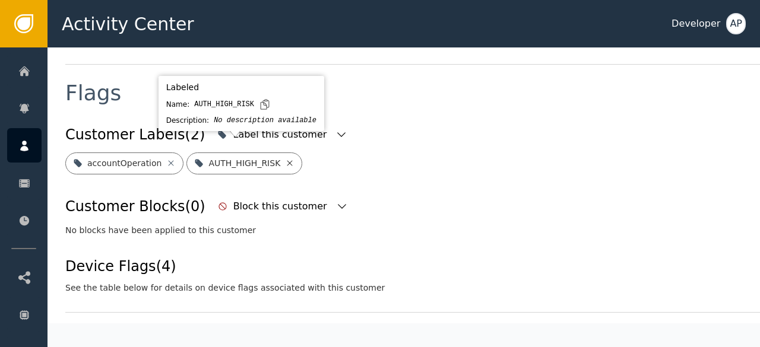
click at [285, 159] on icon at bounding box center [289, 163] width 9 height 9
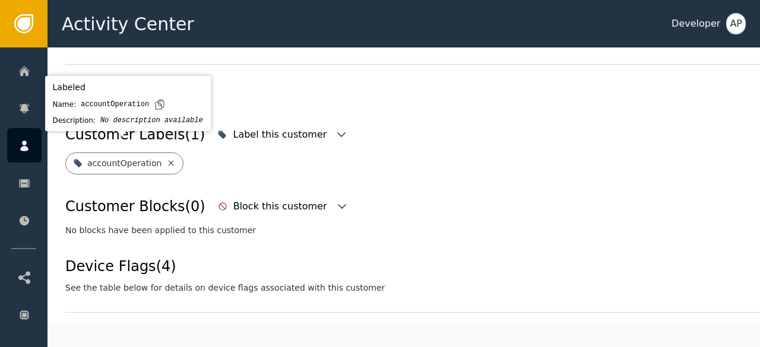
click at [166, 159] on icon at bounding box center [170, 163] width 9 height 9
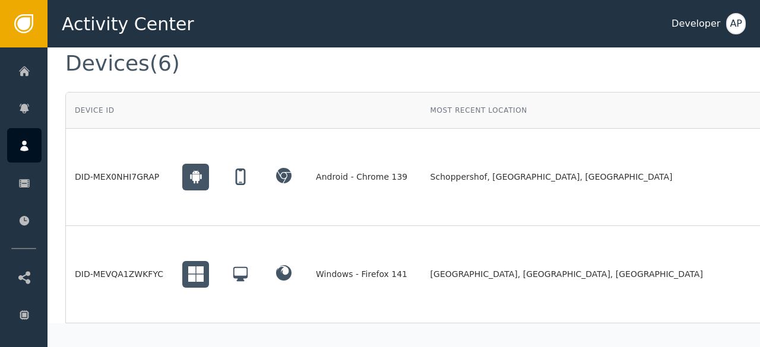
scroll to position [914, 0]
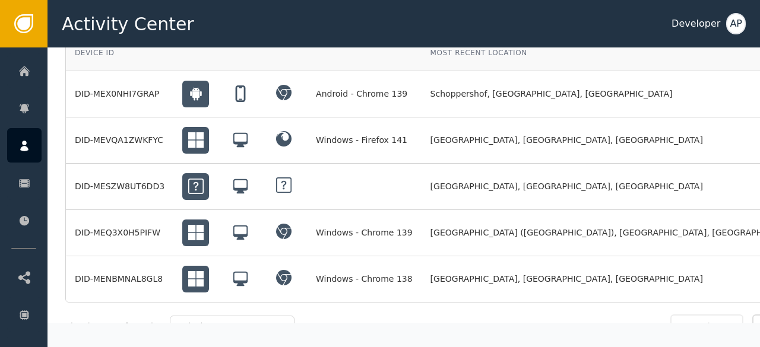
scroll to position [985, 0]
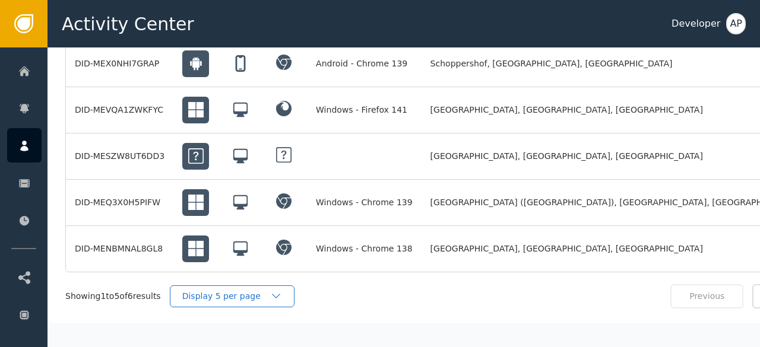
click at [267, 290] on div "Display 5 per page" at bounding box center [226, 296] width 88 height 12
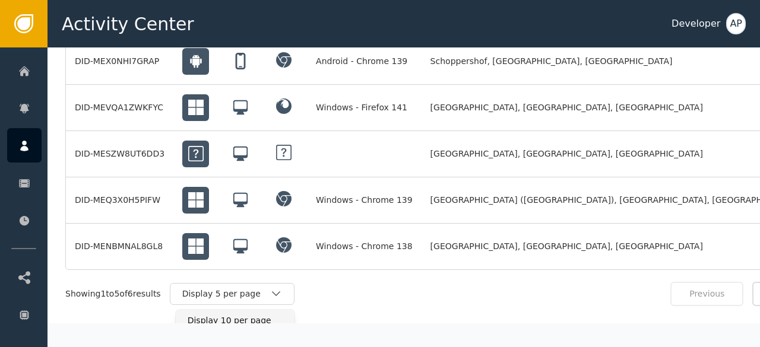
click at [223, 315] on div "Display 10 per page" at bounding box center [235, 321] width 95 height 12
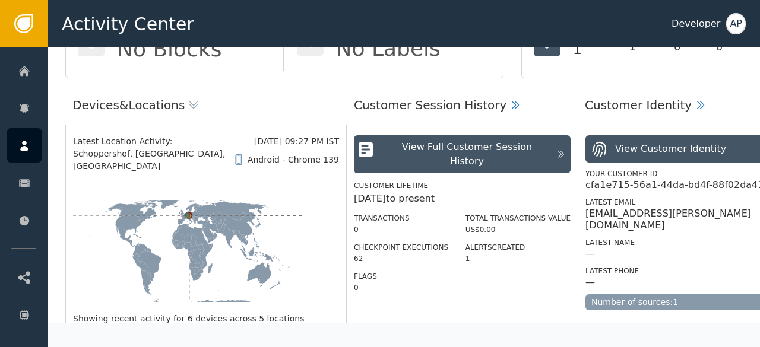
scroll to position [0, 0]
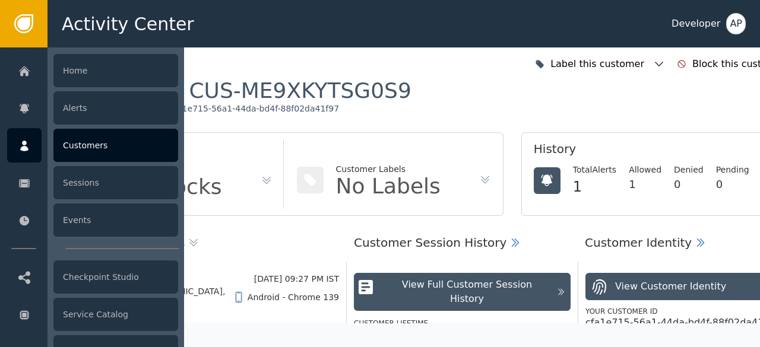
click at [84, 150] on div "Customers" at bounding box center [115, 145] width 125 height 33
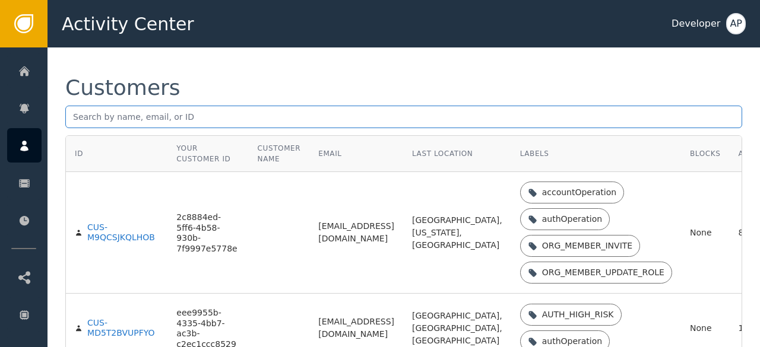
click at [71, 119] on input "text" at bounding box center [403, 117] width 677 height 23
paste input "[EMAIL_ADDRESS][DOMAIN_NAME]"
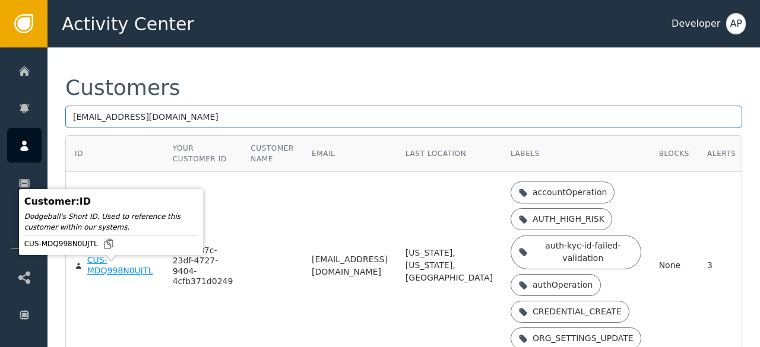
type input "[EMAIL_ADDRESS][DOMAIN_NAME]"
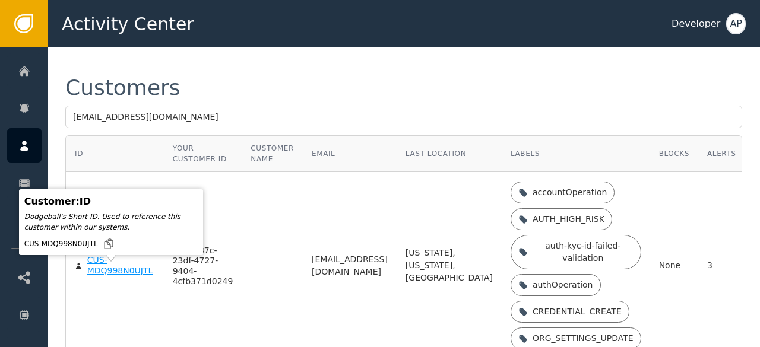
click at [90, 276] on div "CUS-MDQ998N0UJTL" at bounding box center [121, 265] width 68 height 21
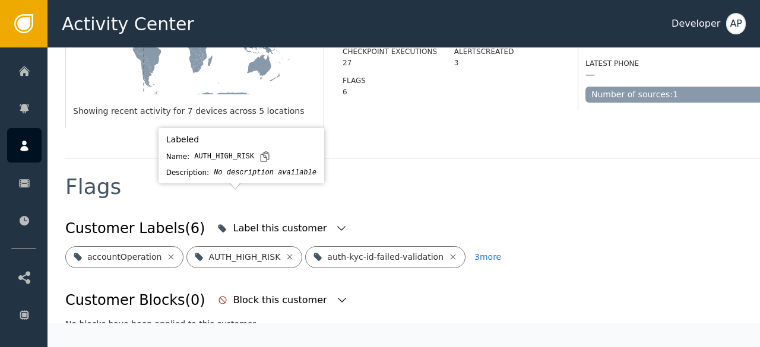
scroll to position [419, 0]
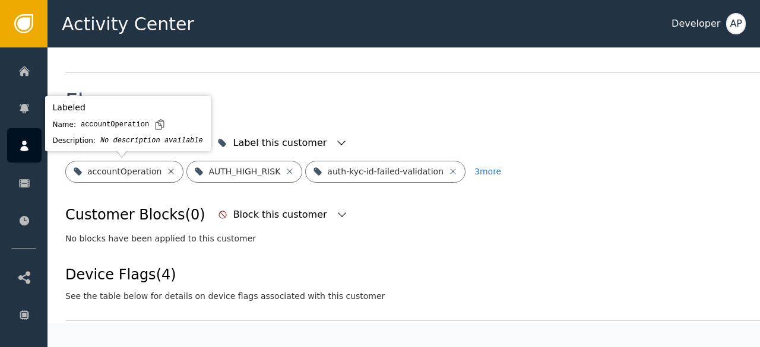
click at [166, 170] on icon at bounding box center [170, 171] width 9 height 9
click at [165, 170] on icon at bounding box center [168, 171] width 9 height 9
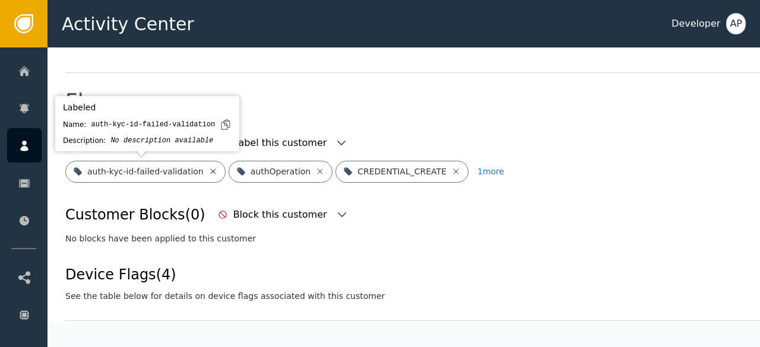
click at [210, 170] on icon at bounding box center [212, 171] width 5 height 5
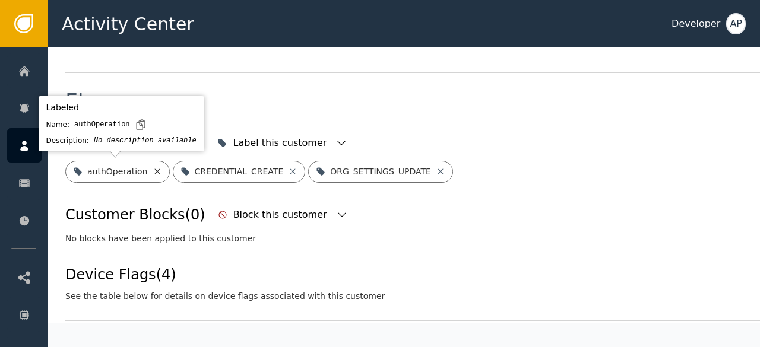
click at [154, 170] on icon at bounding box center [156, 171] width 5 height 5
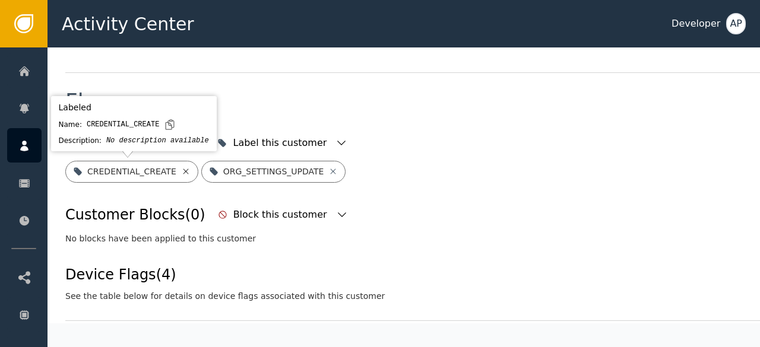
click at [183, 169] on icon at bounding box center [185, 171] width 5 height 5
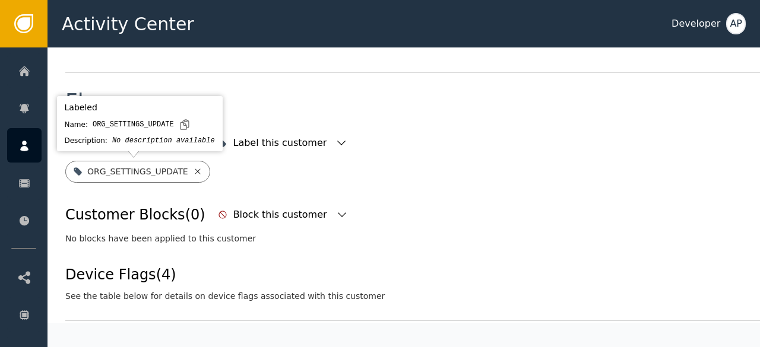
click at [193, 169] on icon at bounding box center [197, 171] width 9 height 9
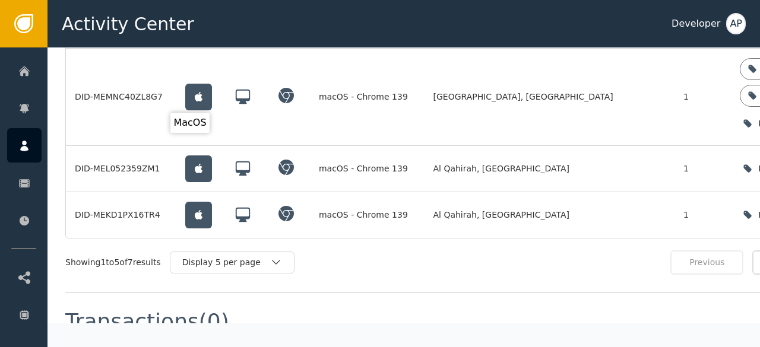
scroll to position [1193, 0]
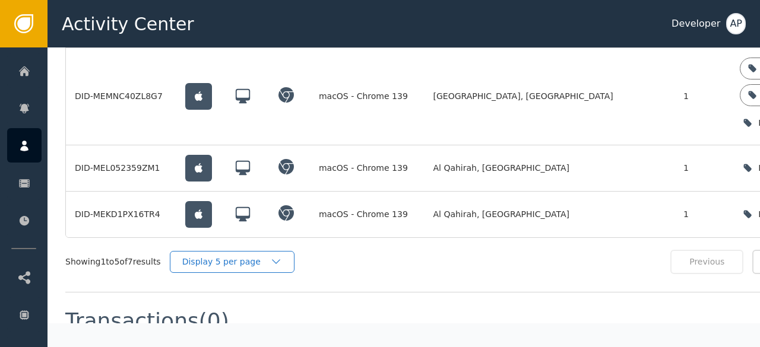
click at [204, 256] on div "Display 5 per page" at bounding box center [226, 262] width 88 height 12
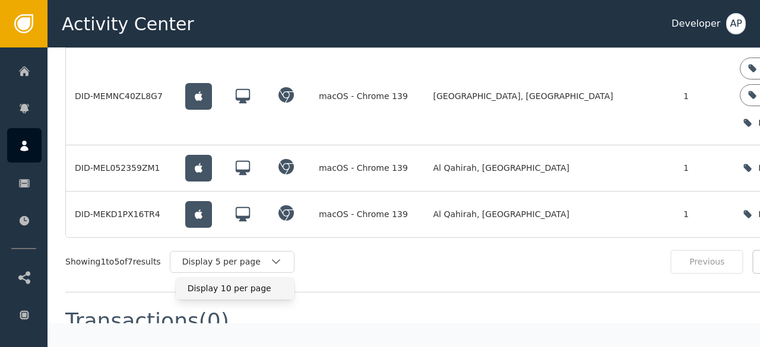
click at [210, 283] on div "Display 10 per page" at bounding box center [235, 289] width 95 height 12
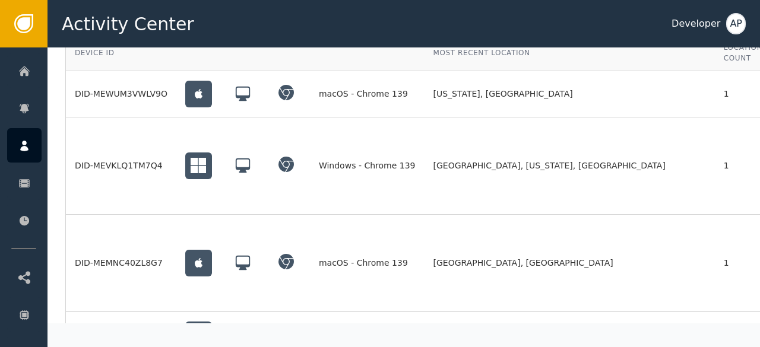
scroll to position [1026, 0]
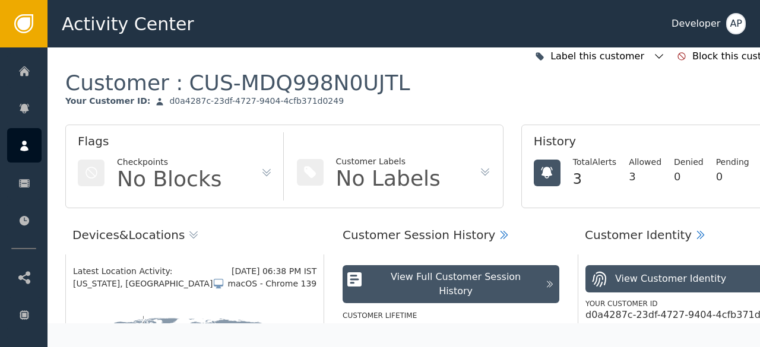
scroll to position [7, 0]
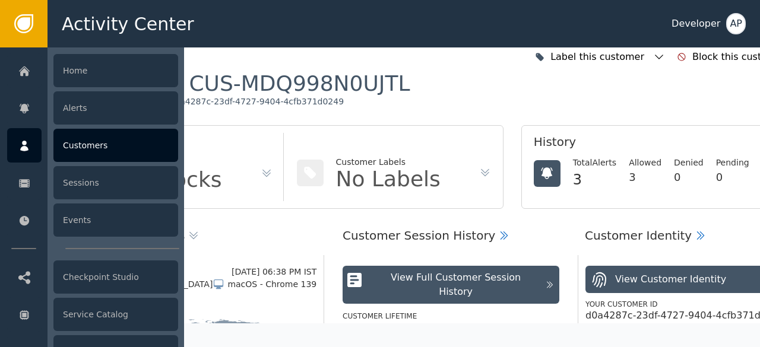
click at [74, 142] on div "Customers" at bounding box center [115, 145] width 125 height 33
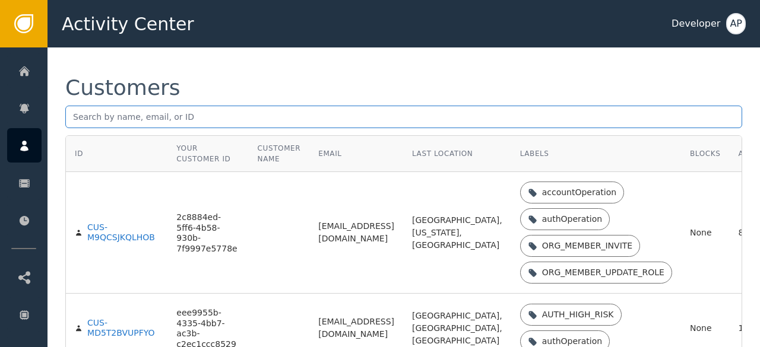
click at [71, 116] on input "text" at bounding box center [403, 117] width 677 height 23
paste input "[EMAIL_ADDRESS][DOMAIN_NAME]"
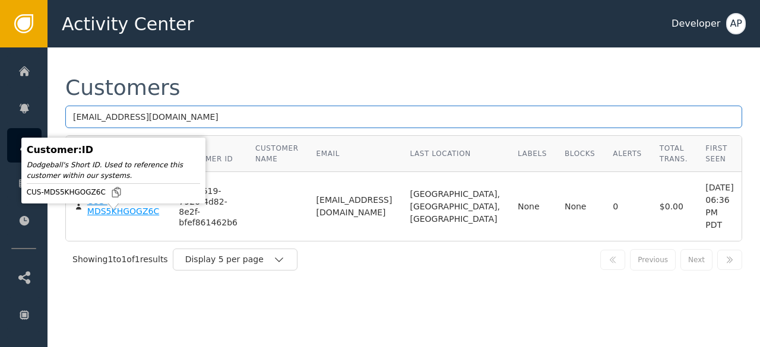
type input "[EMAIL_ADDRESS][DOMAIN_NAME]"
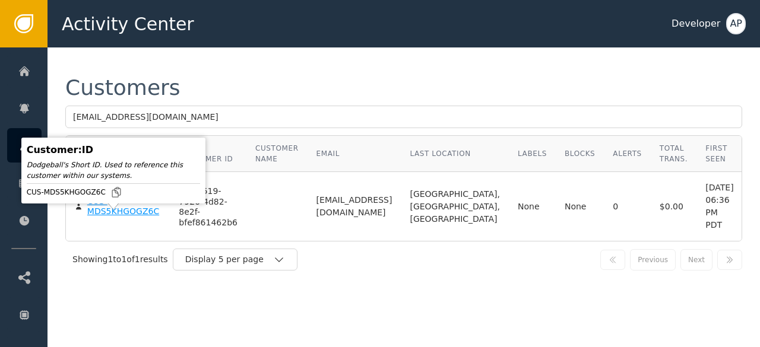
click at [103, 217] on div "CUS-MDS5KHGOGZ6C" at bounding box center [124, 207] width 74 height 21
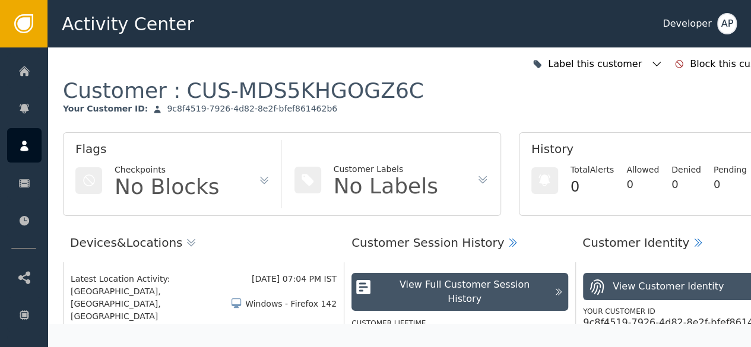
scroll to position [0, 12]
